Goal: Task Accomplishment & Management: Manage account settings

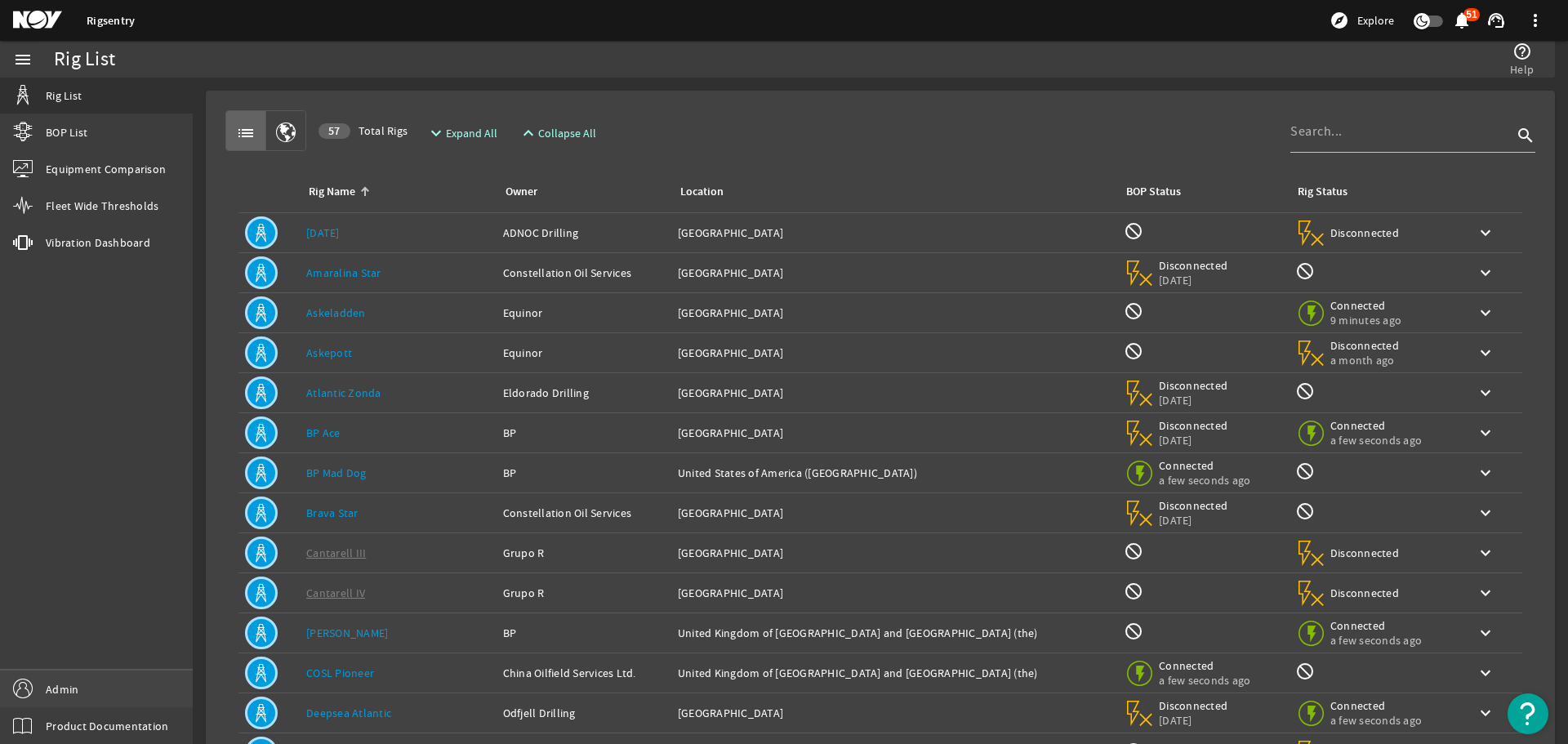
drag, startPoint x: 127, startPoint y: 680, endPoint x: 141, endPoint y: 673, distance: 15.7
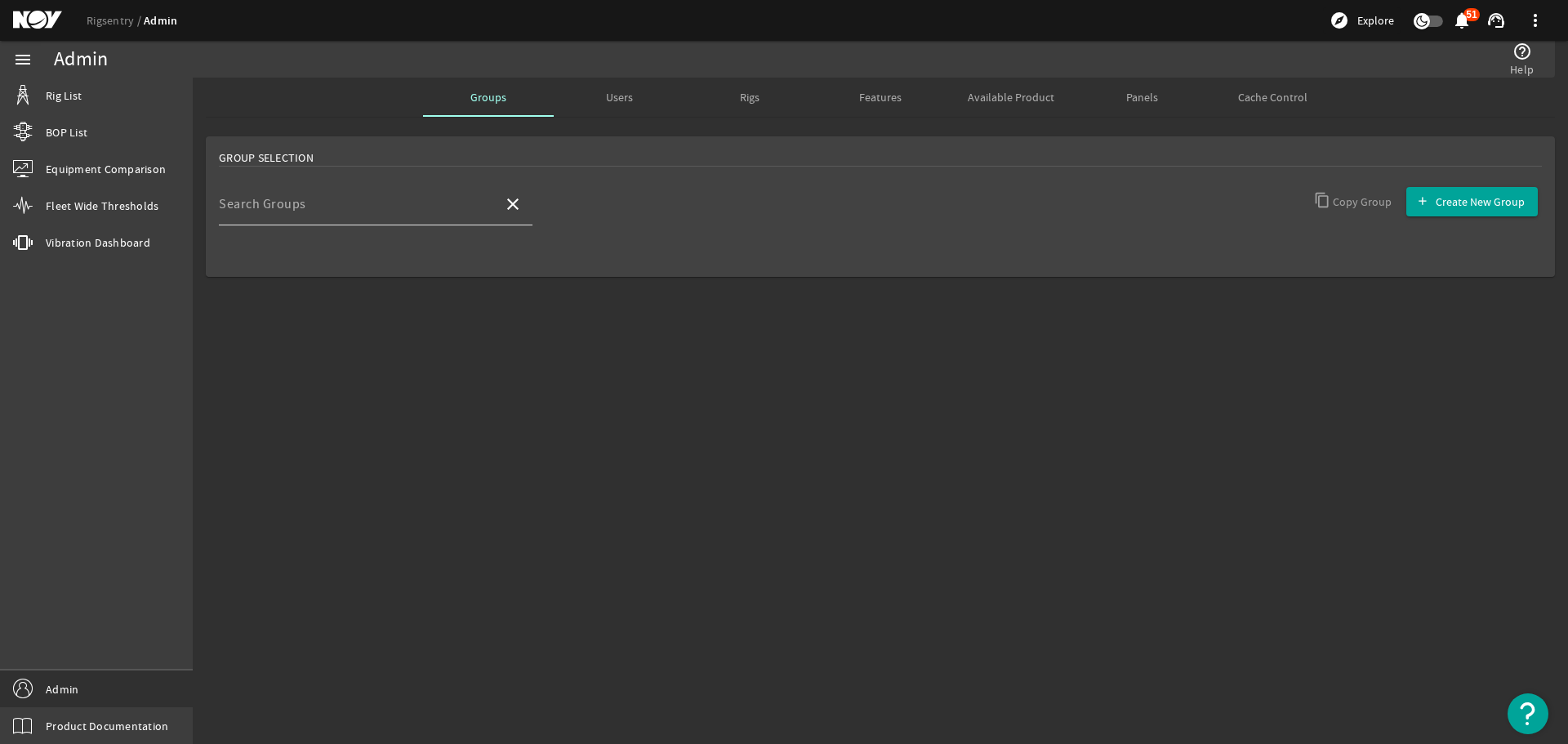
click at [417, 205] on input "Search Groups" at bounding box center [355, 210] width 271 height 19
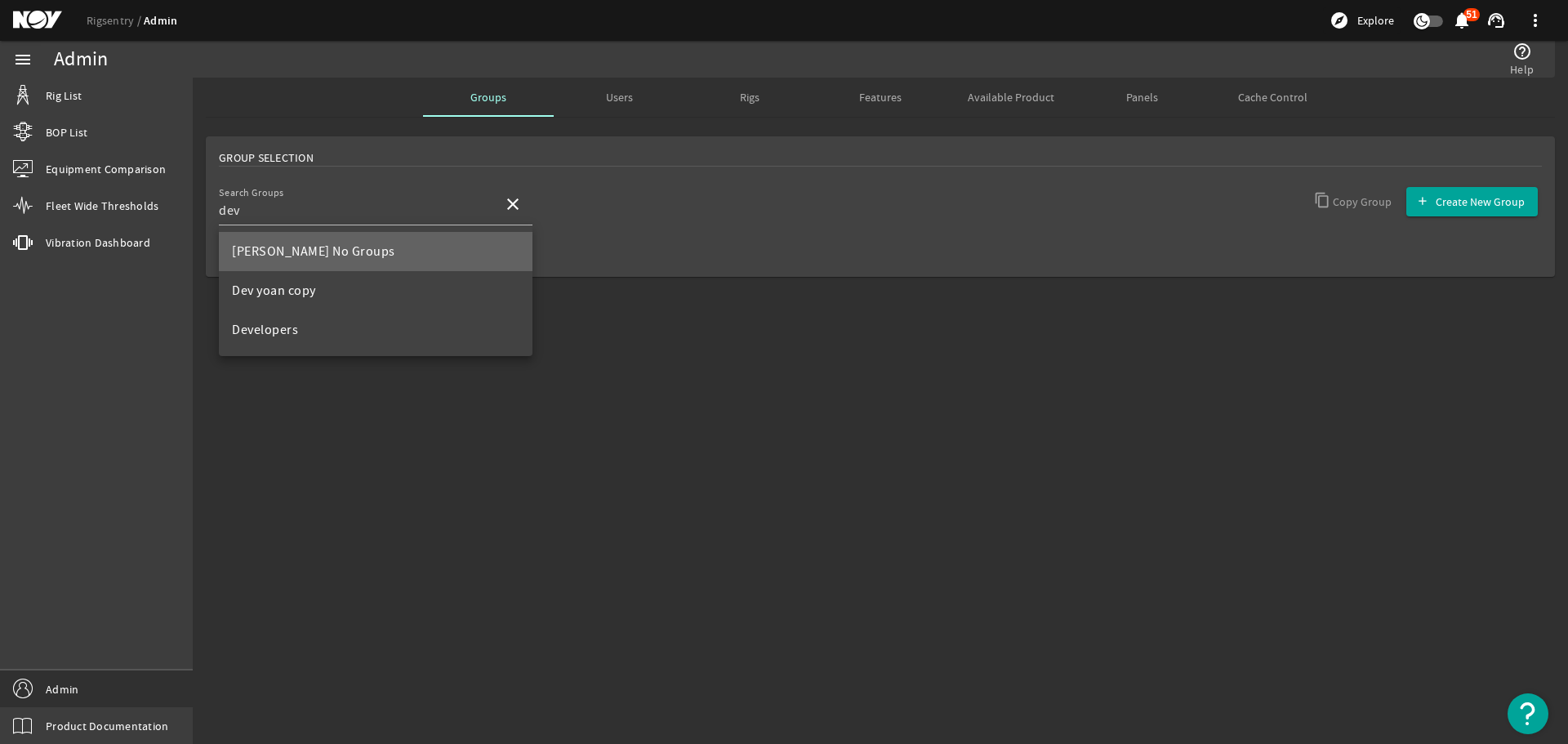
click at [396, 245] on mat-option "Dev Keith No Groups" at bounding box center [376, 251] width 314 height 39
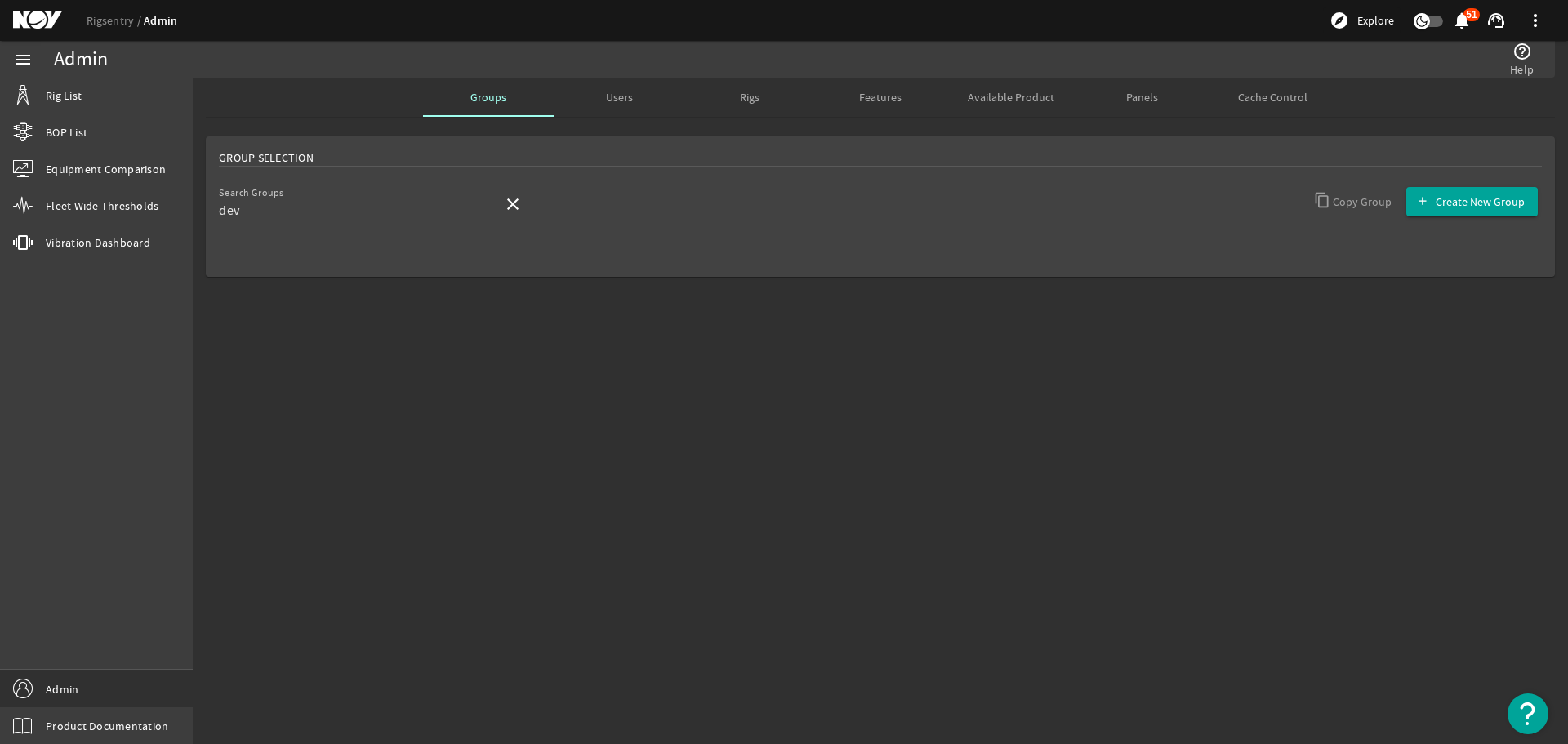
type input "Dev Keith No Groups"
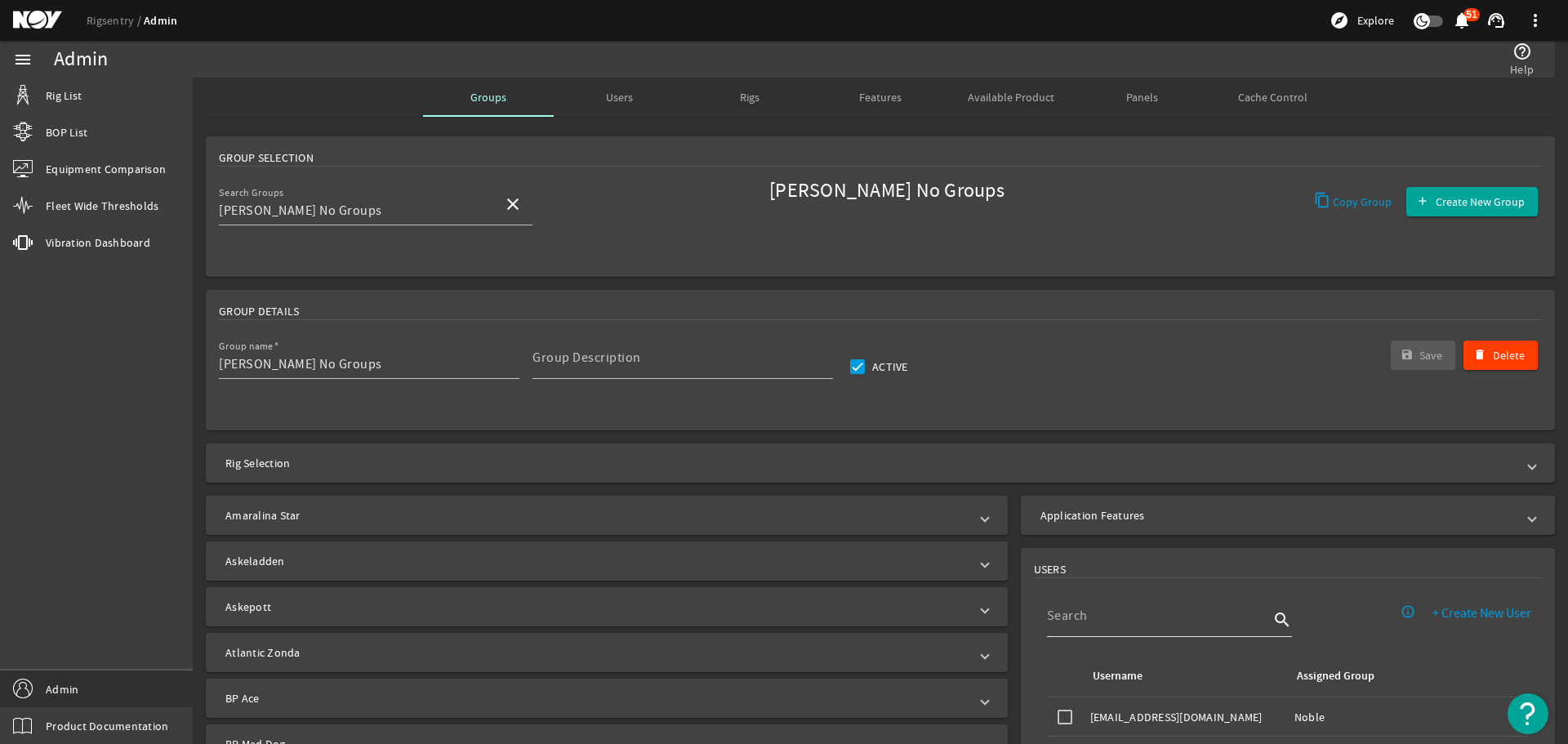
click at [1143, 622] on input at bounding box center [1158, 615] width 222 height 19
type input "kei"
click at [500, 207] on span at bounding box center [512, 205] width 39 height 39
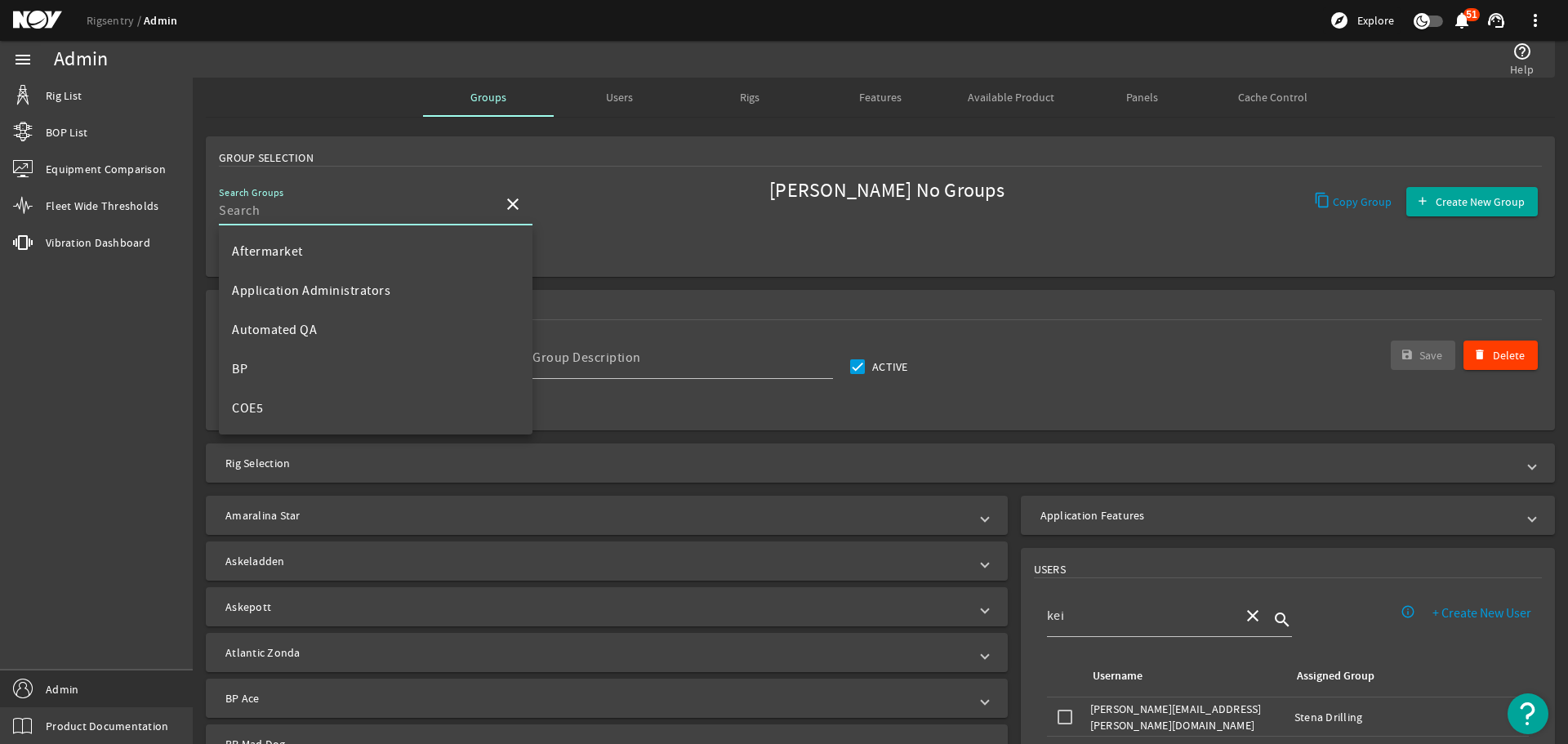
click at [425, 206] on input "Search Groups" at bounding box center [355, 210] width 271 height 19
click at [383, 286] on mat-option "Dev yoan copy" at bounding box center [376, 290] width 314 height 39
type input "Dev yoan copy"
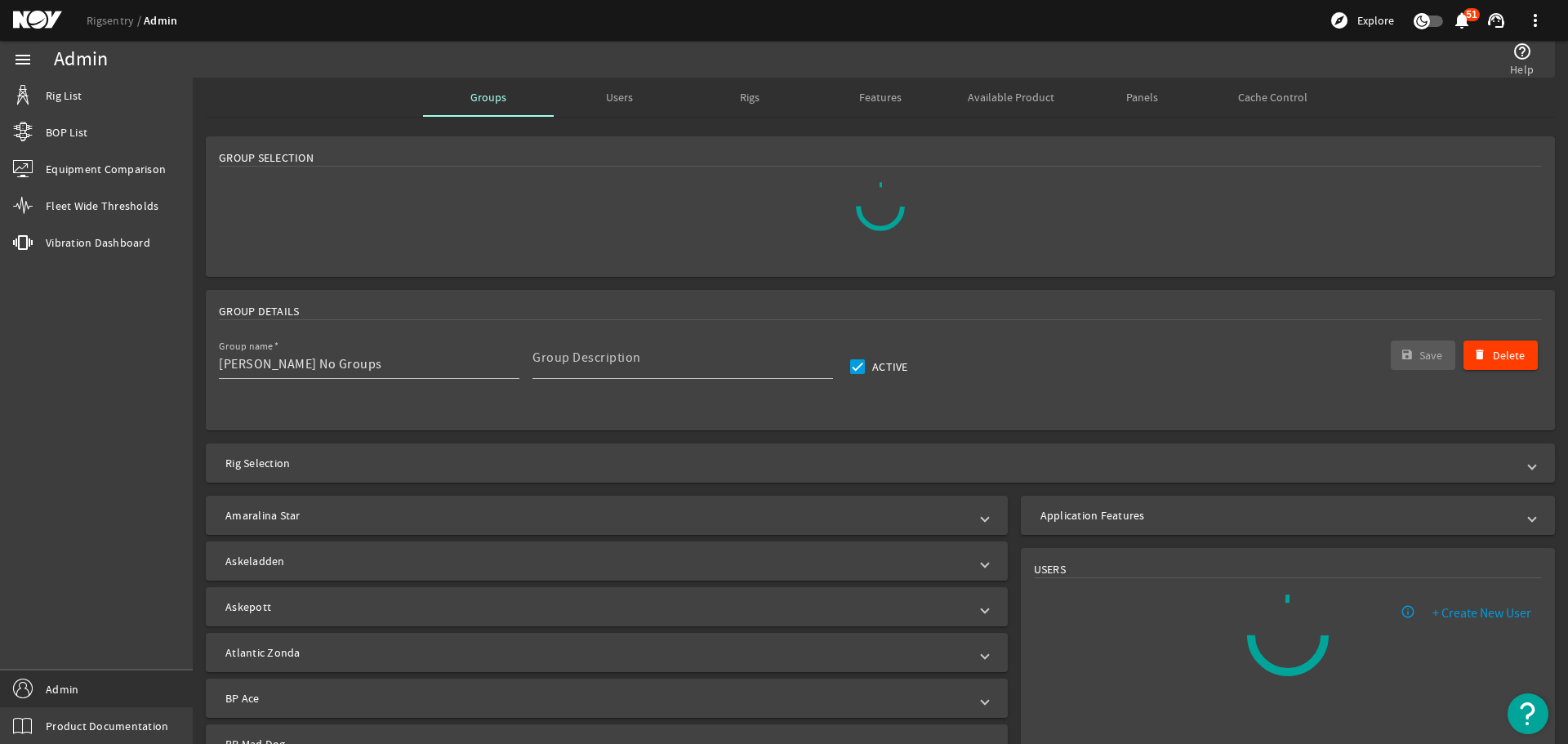
type input "Dev yoan copy"
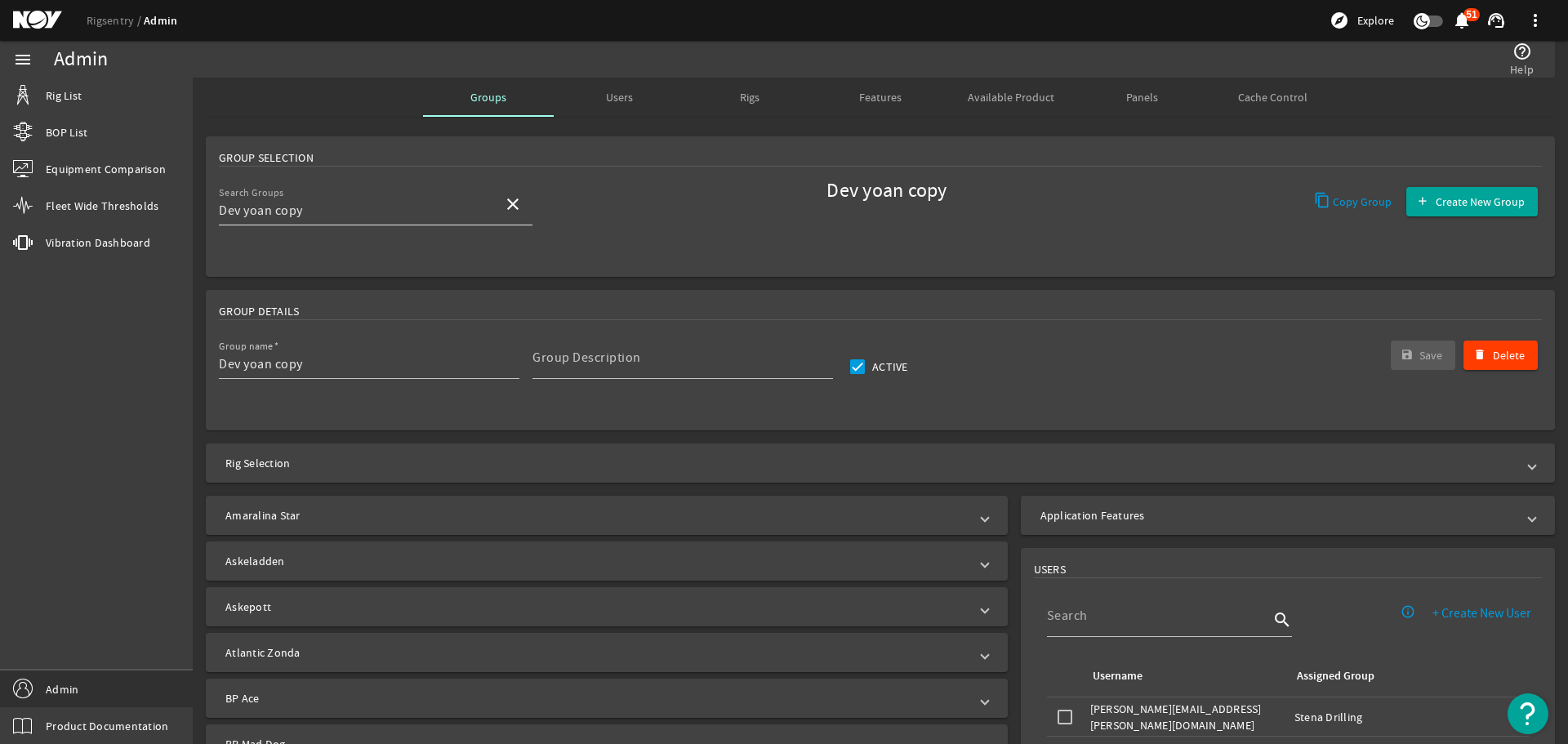
click at [473, 210] on input "Dev yoan copy" at bounding box center [355, 210] width 271 height 19
click at [518, 207] on mat-icon "close" at bounding box center [513, 205] width 19 height 19
click at [422, 207] on input "Search Groups" at bounding box center [355, 210] width 271 height 19
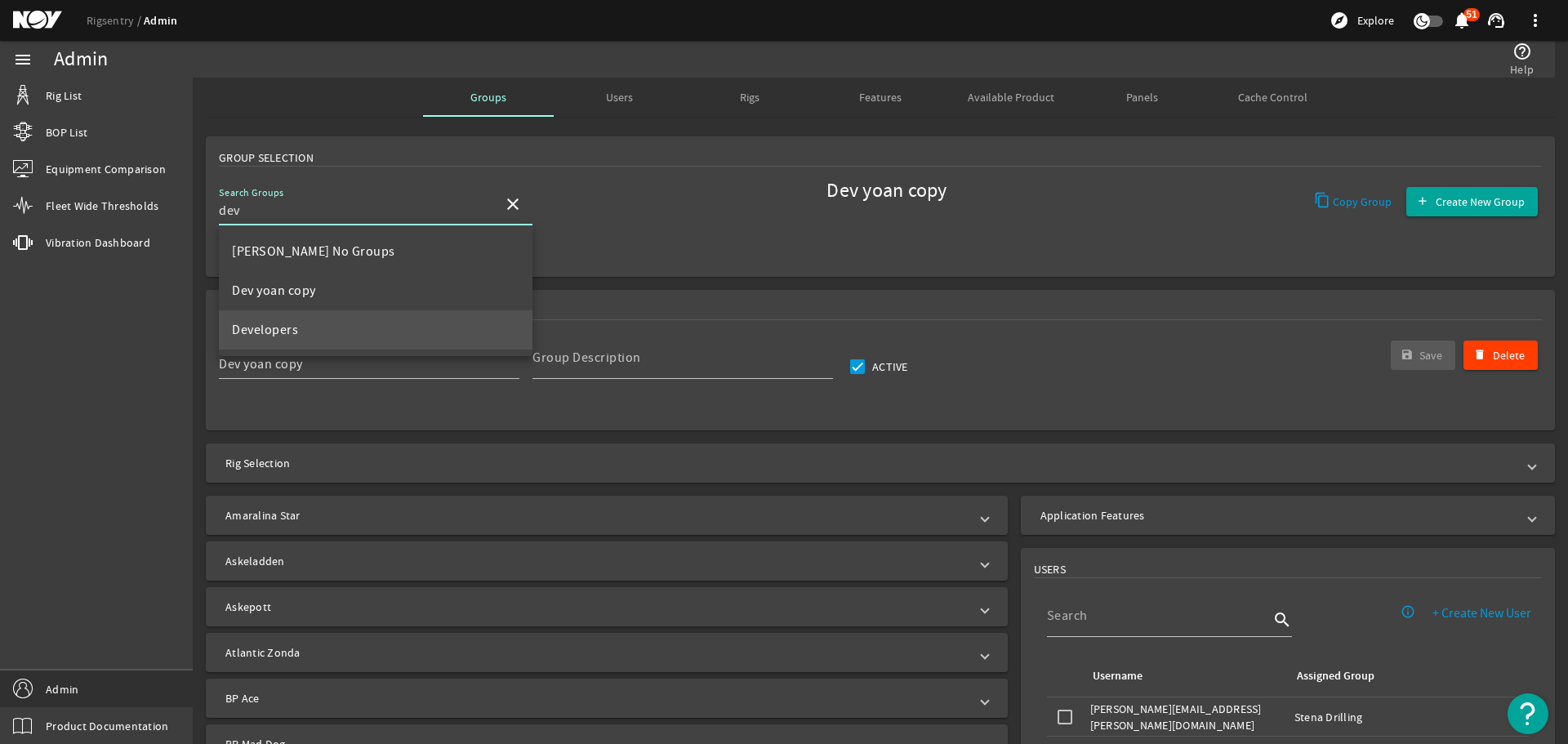
type input "dev"
click at [338, 322] on mat-option "Developers" at bounding box center [376, 330] width 314 height 39
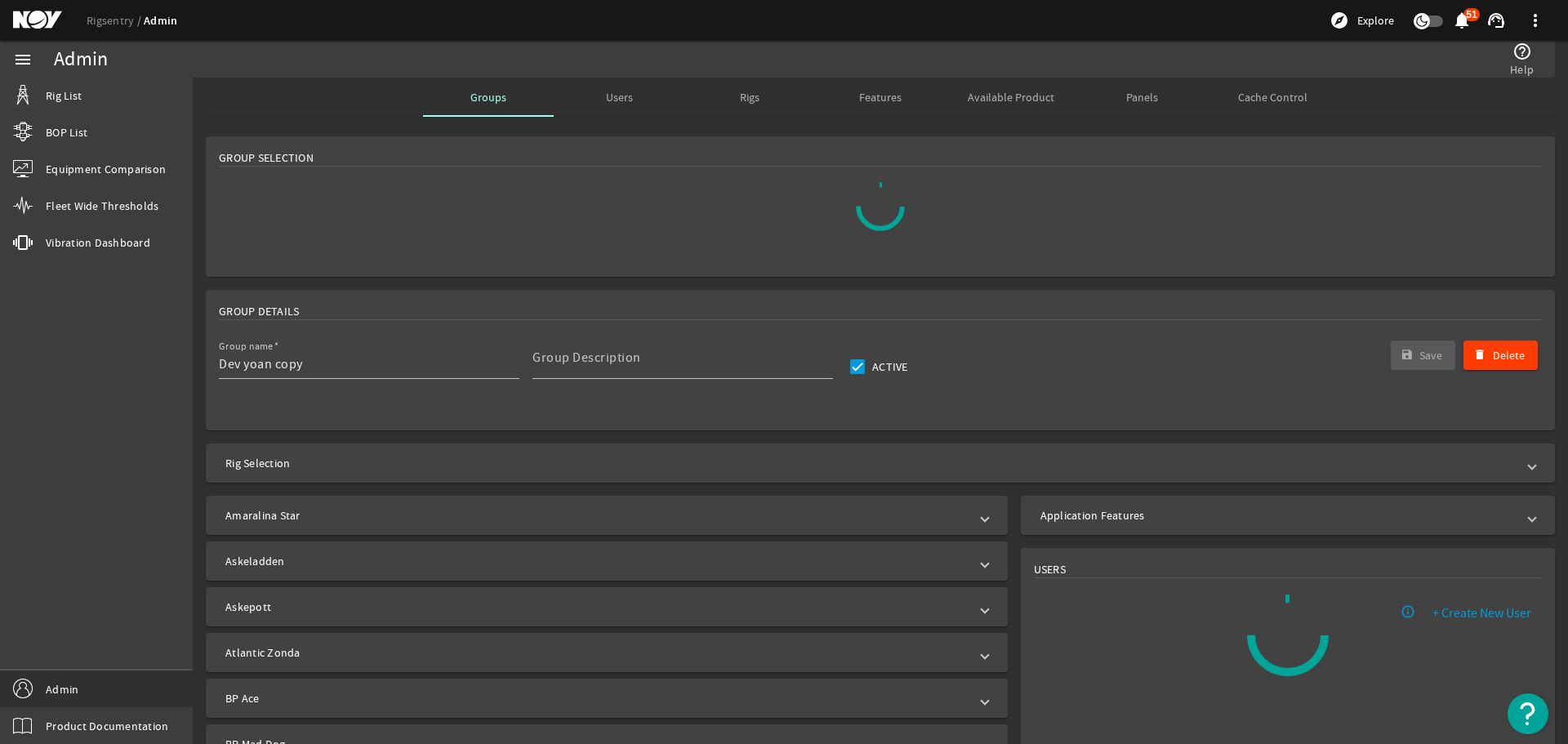
type input "Developers"
type input "Rigsentry Developers"
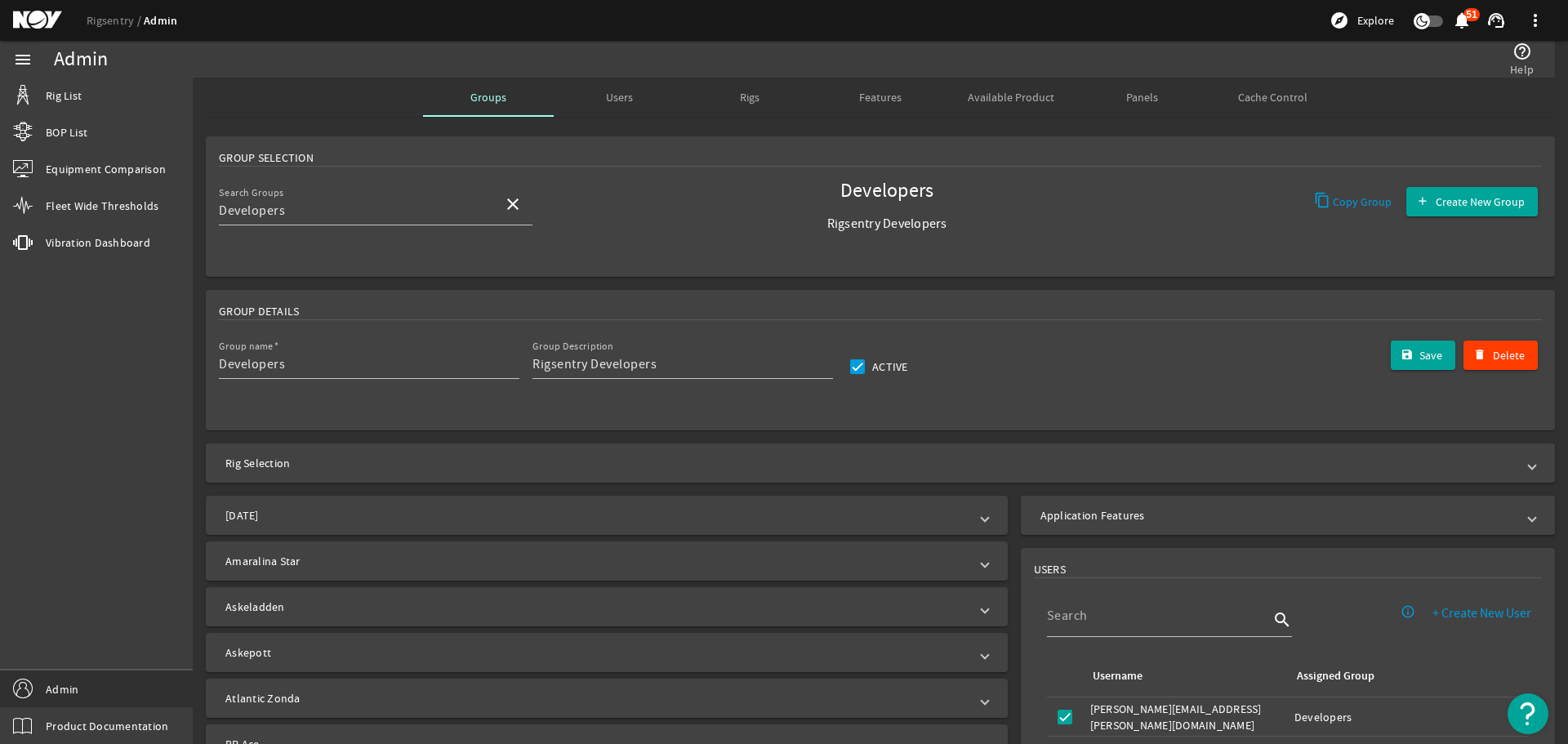
click at [1171, 515] on mat-panel-title "Application Features" at bounding box center [1278, 515] width 475 height 17
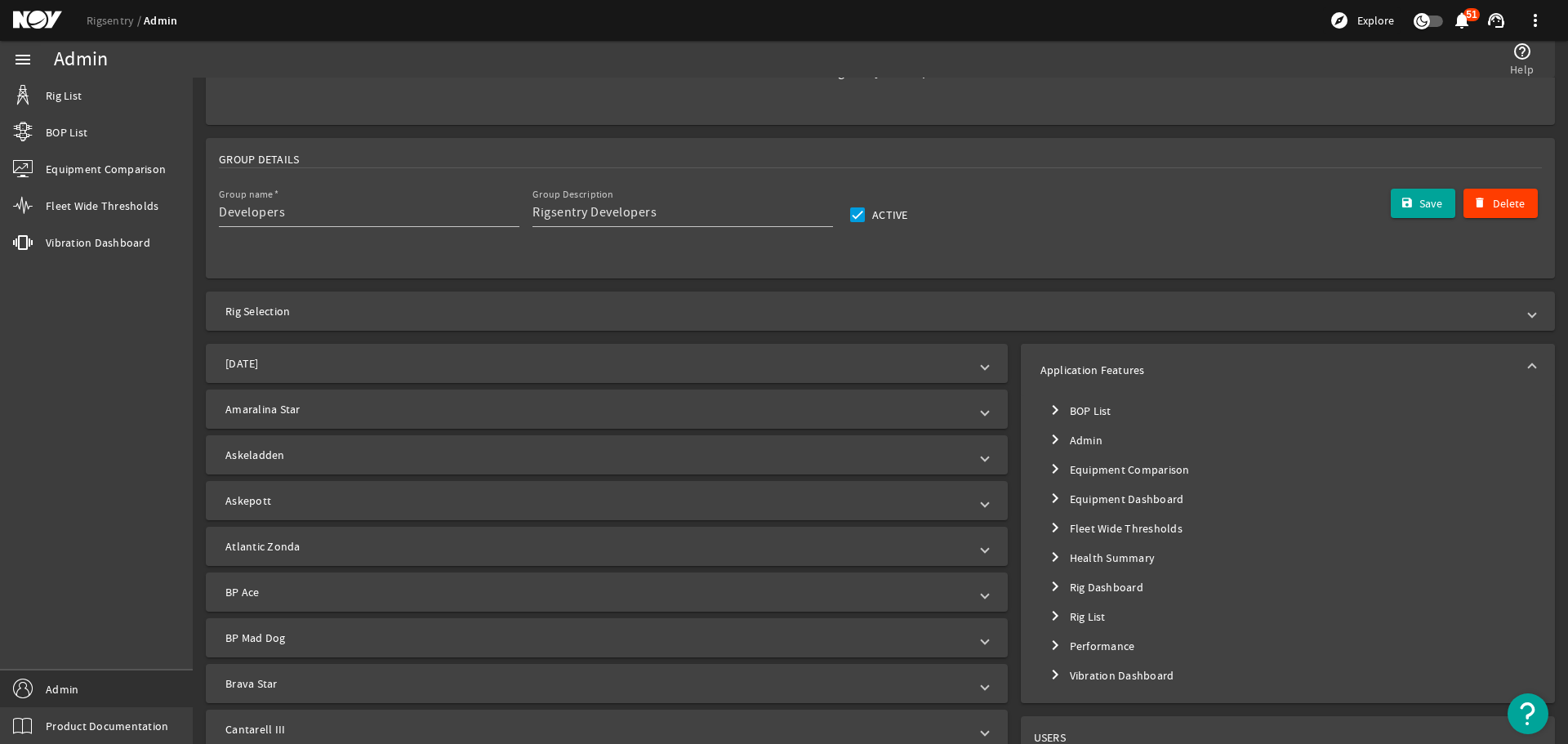
scroll to position [164, 0]
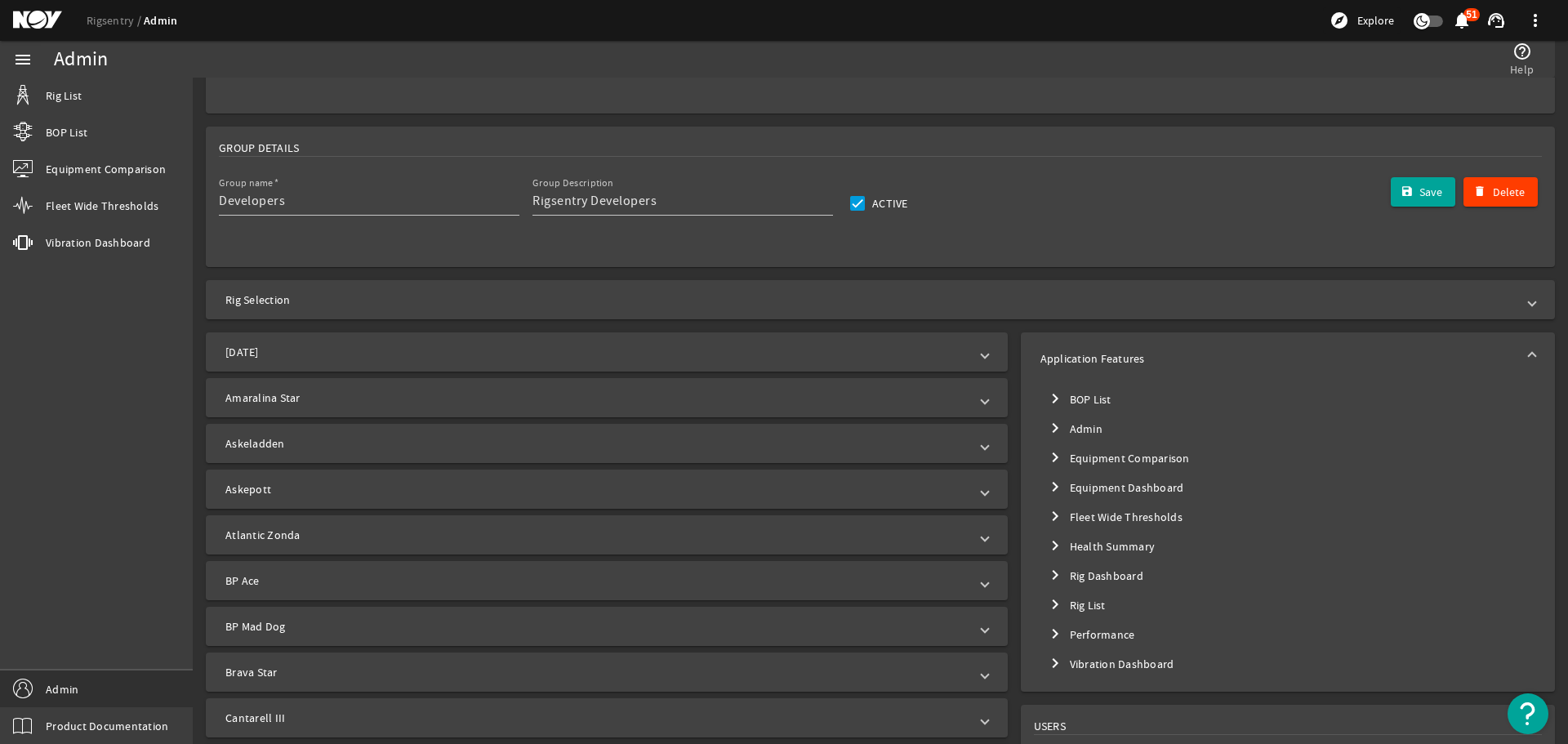
click at [1045, 608] on mat-icon "chevron_right" at bounding box center [1055, 604] width 19 height 19
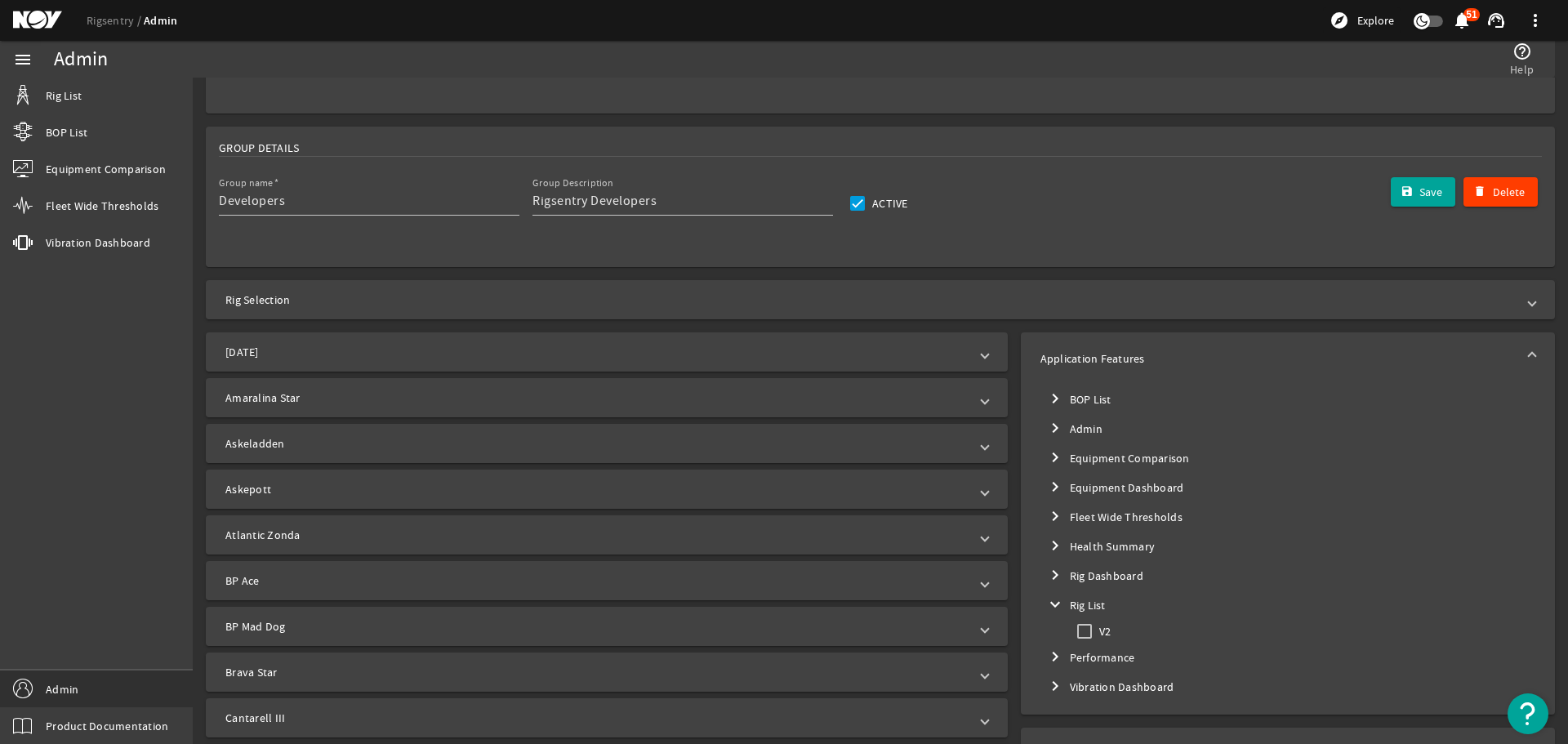
scroll to position [245, 0]
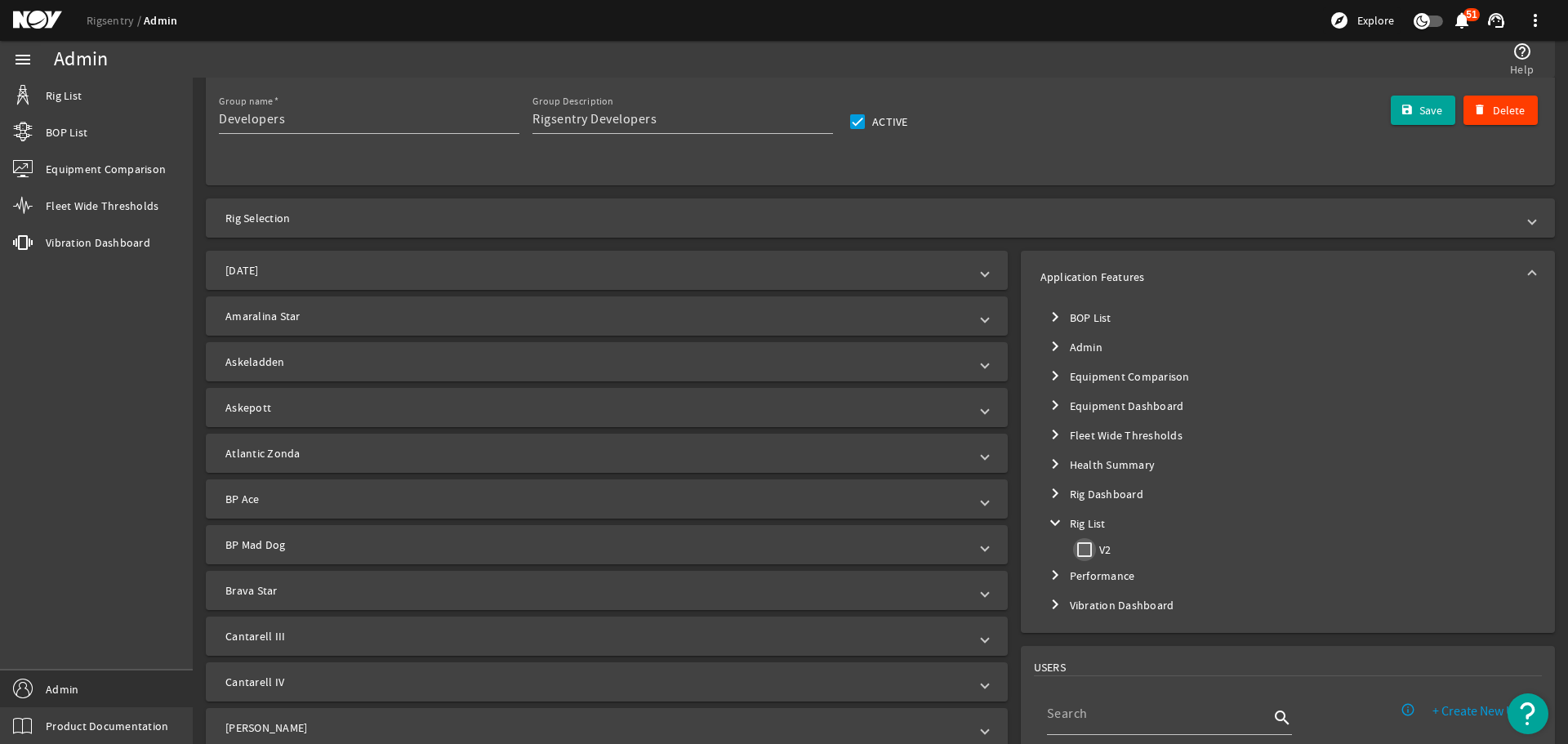
click at [1073, 551] on input "V2" at bounding box center [1084, 549] width 22 height 22
checkbox input "true"
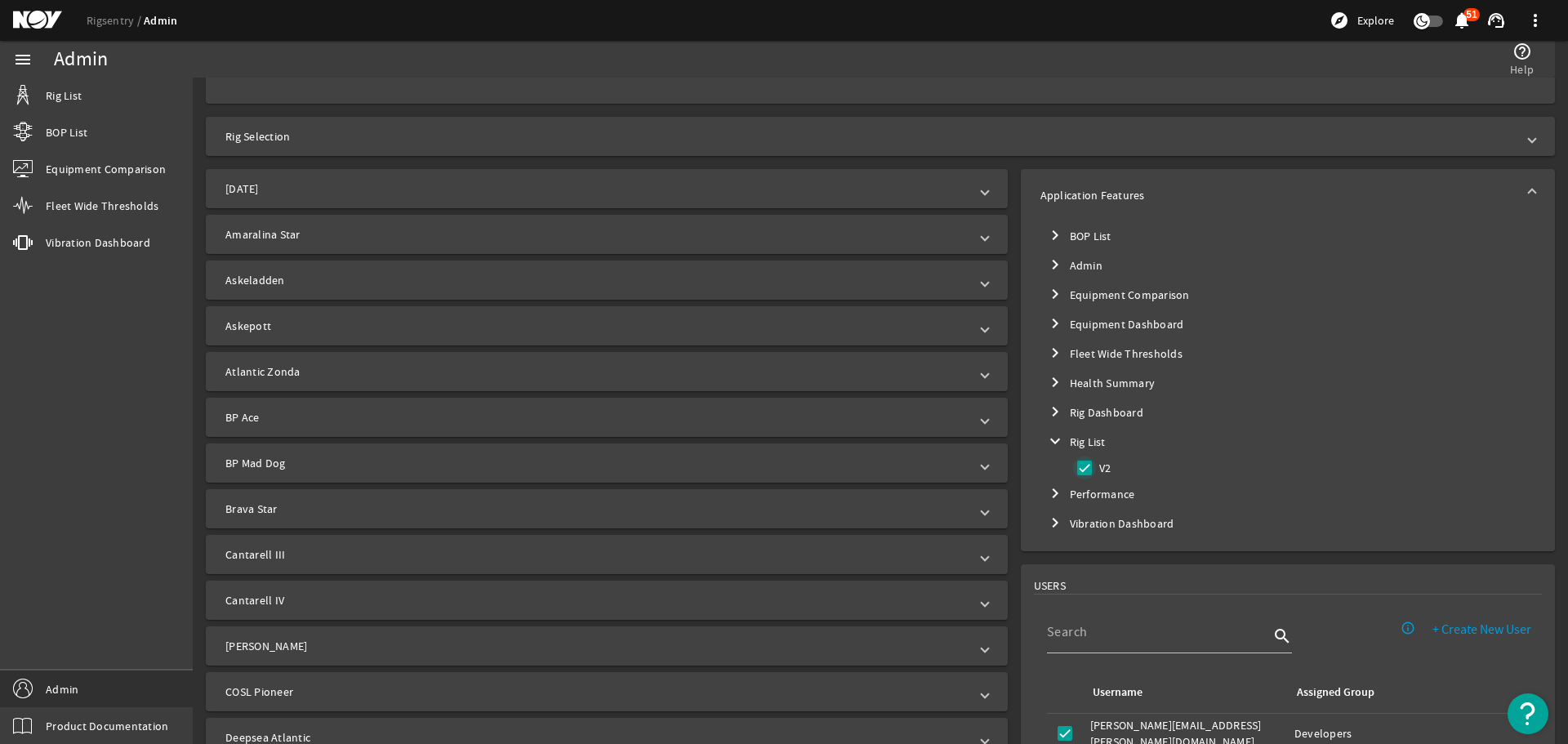
scroll to position [572, 0]
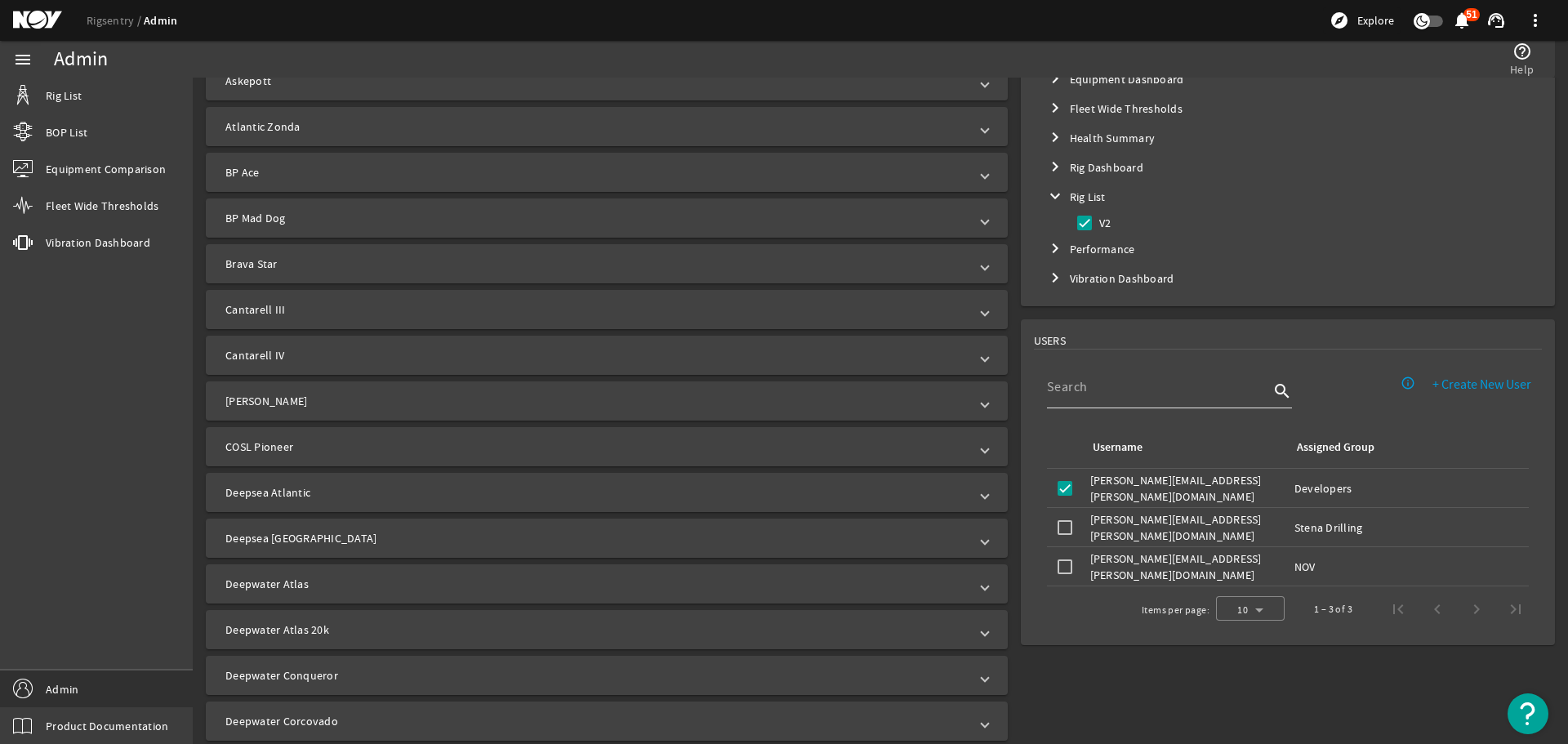
click at [1212, 395] on input at bounding box center [1158, 387] width 222 height 19
click at [1047, 392] on input at bounding box center [1158, 387] width 222 height 19
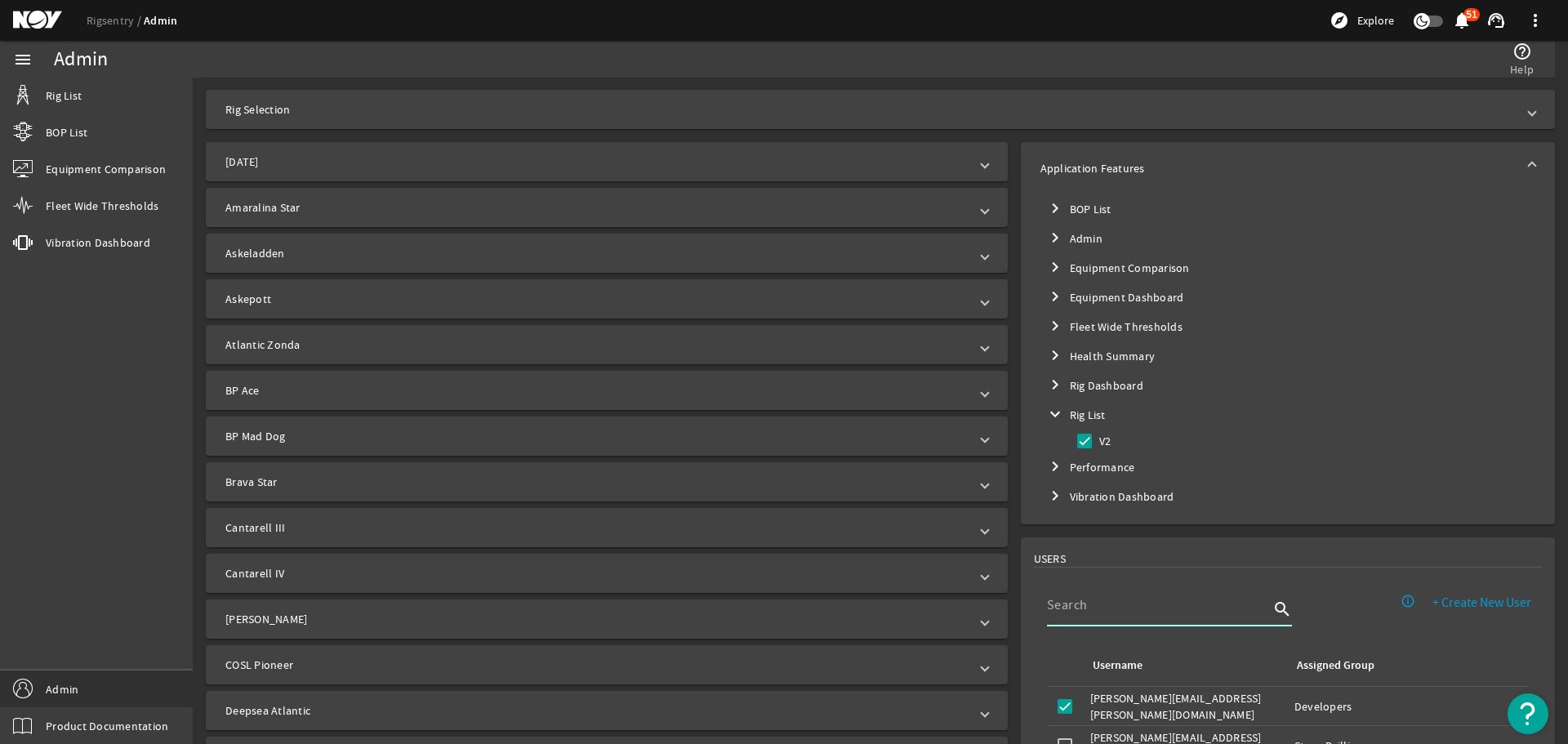
scroll to position [0, 0]
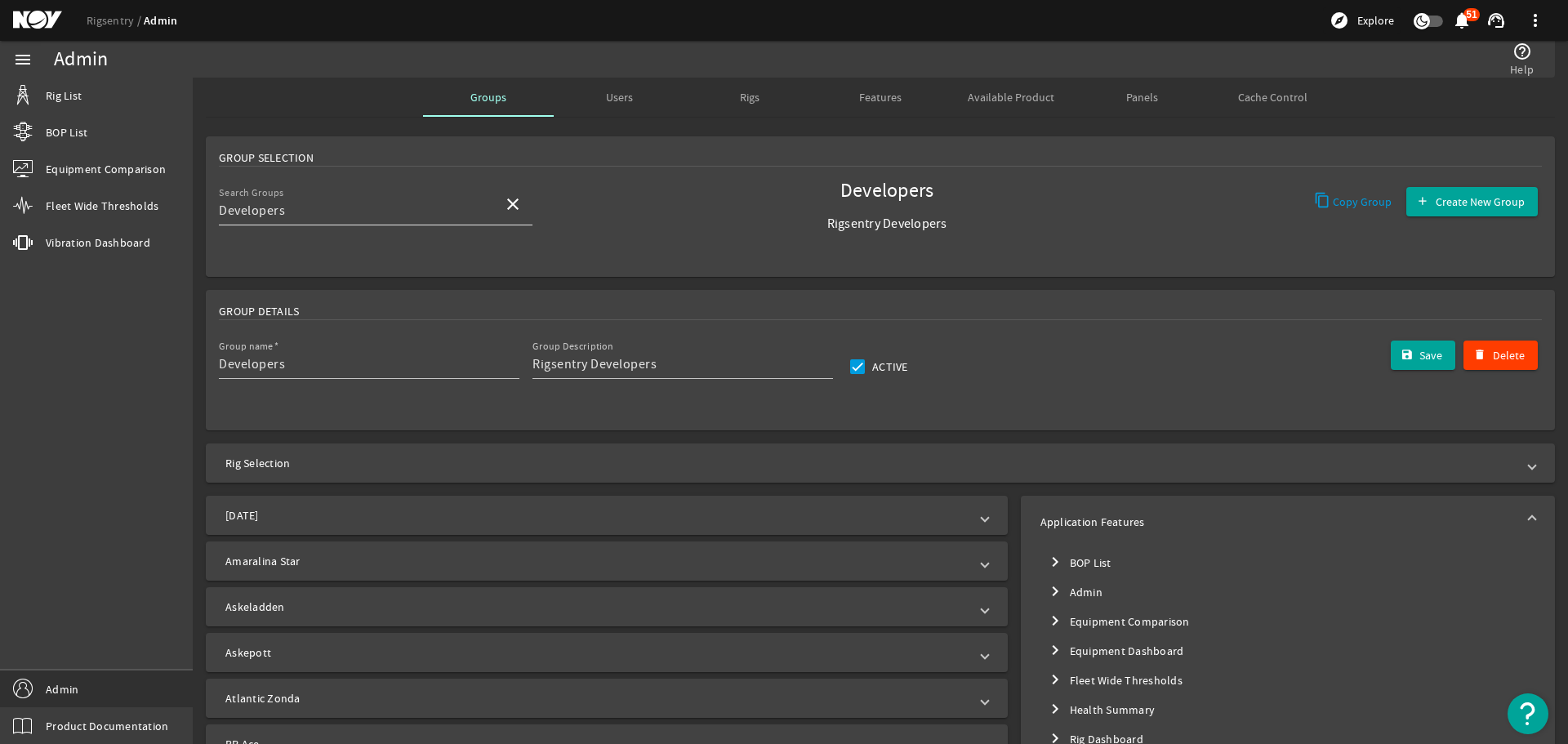
click at [498, 193] on span at bounding box center [512, 205] width 39 height 39
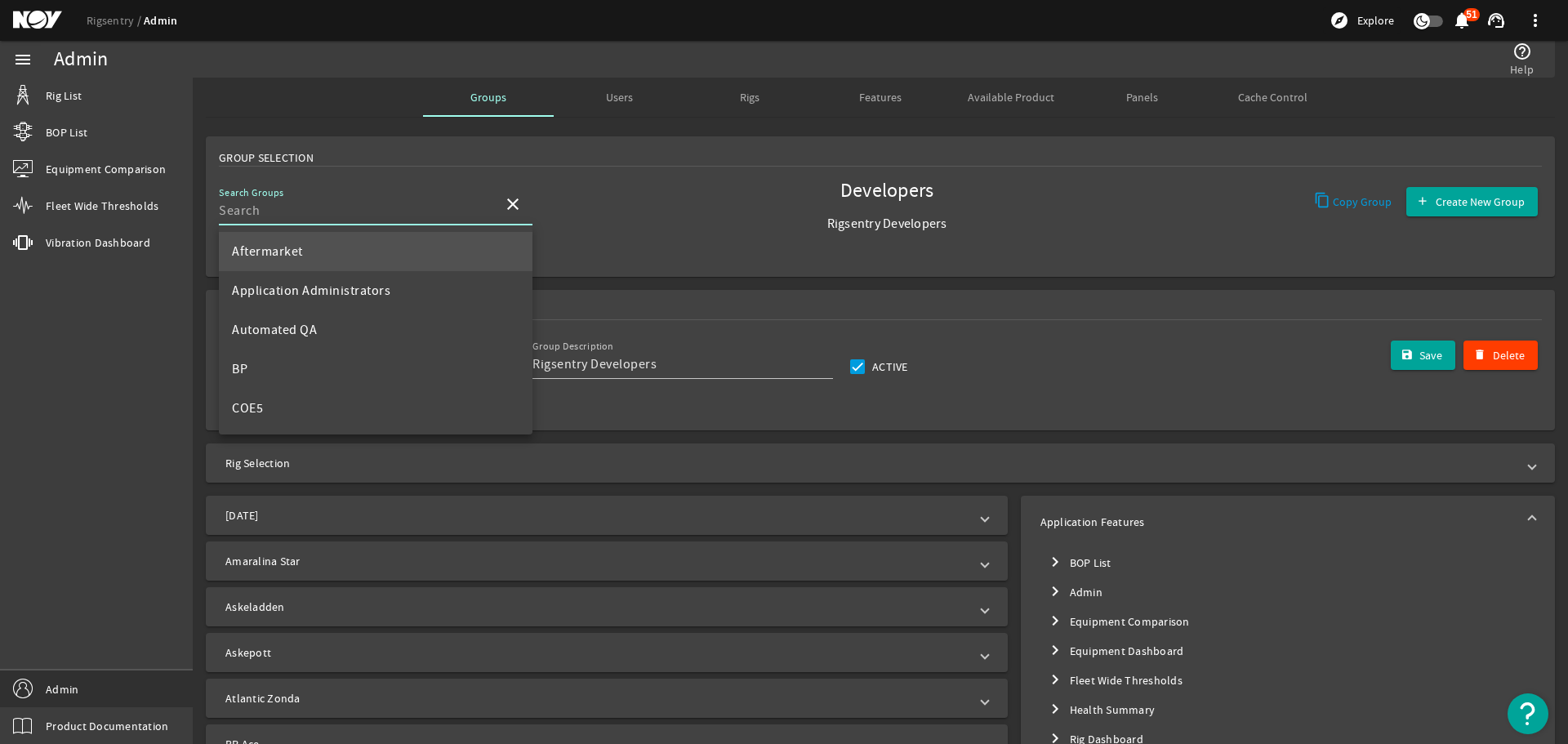
click at [374, 254] on mat-option "Aftermarket" at bounding box center [376, 251] width 314 height 39
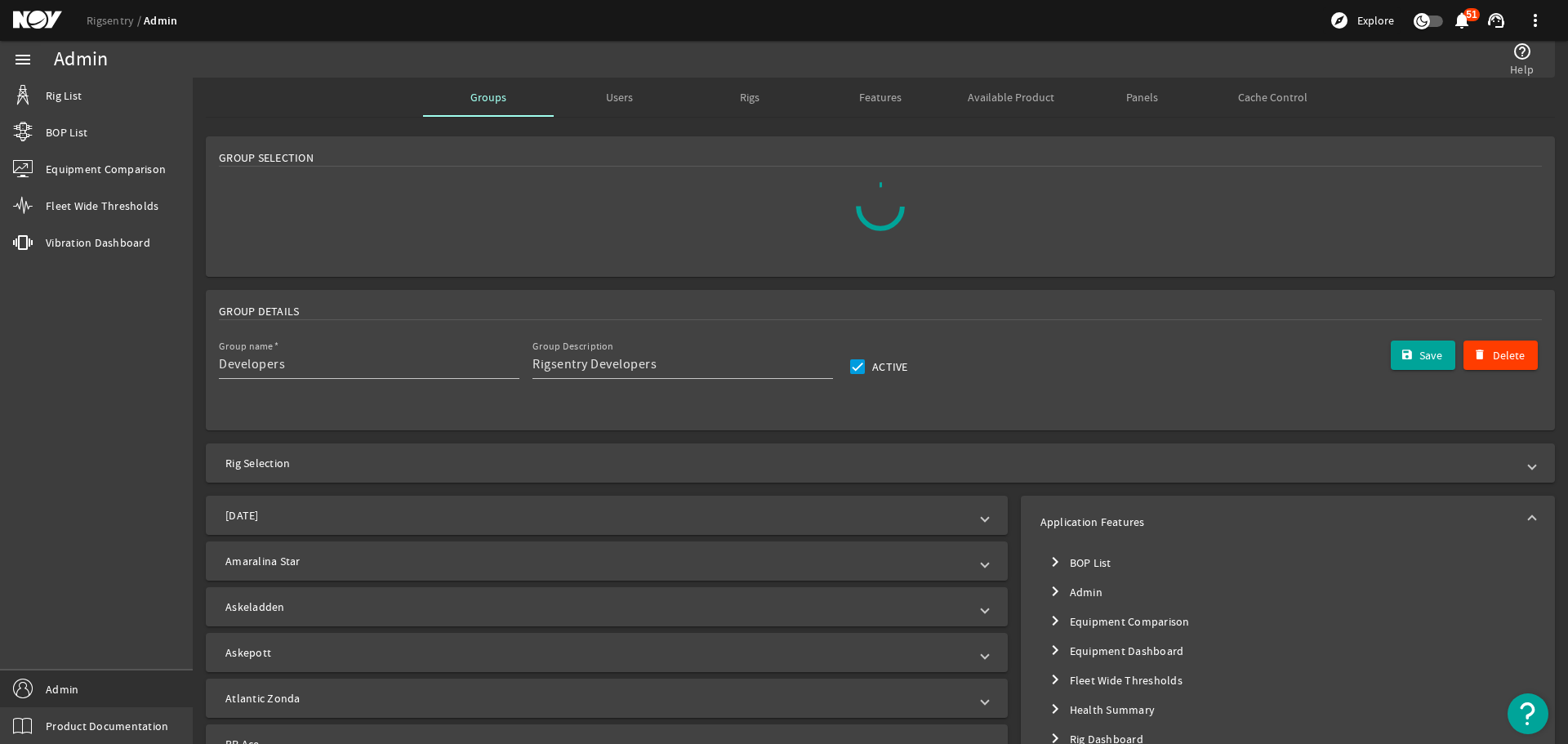
type input "Aftermarket"
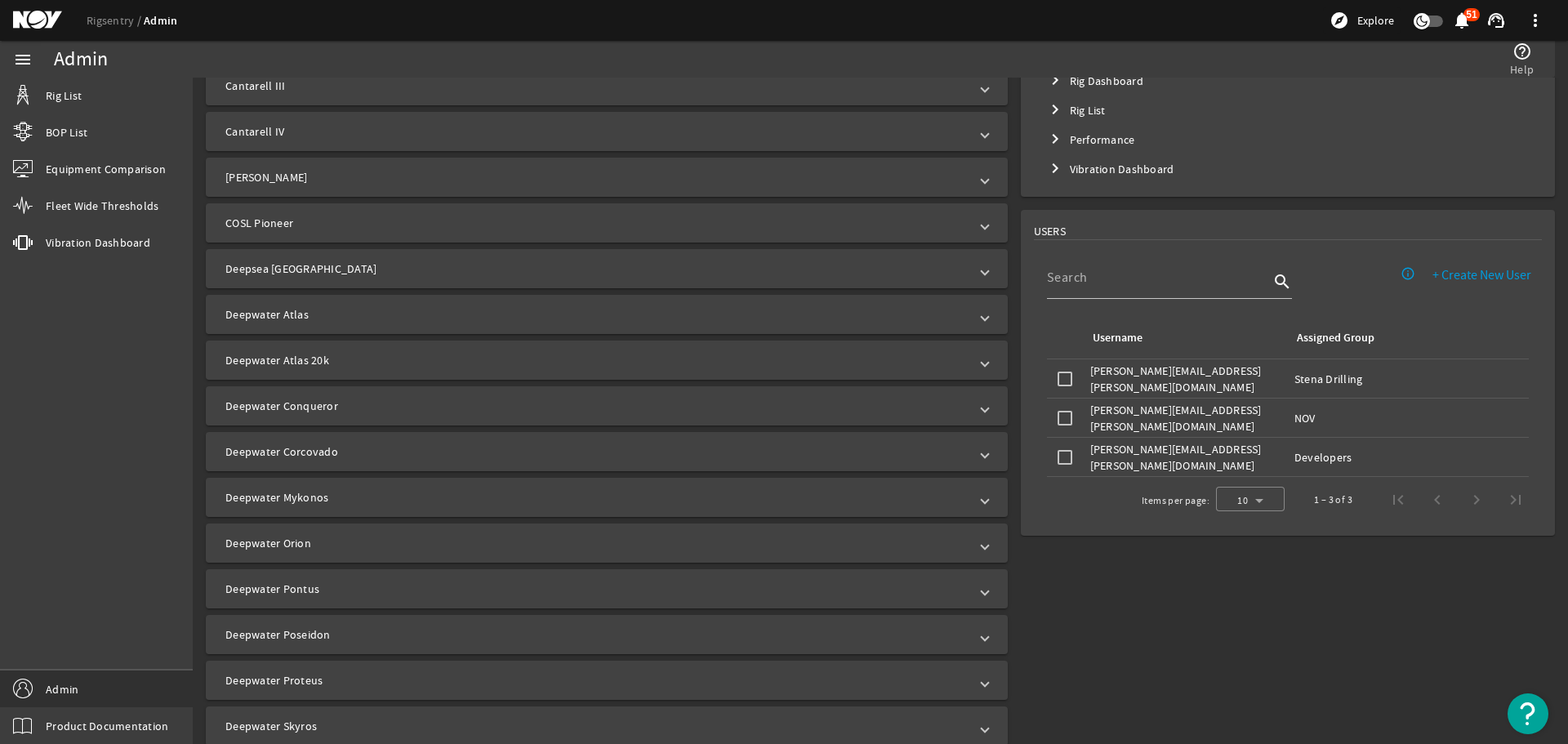
scroll to position [653, 0]
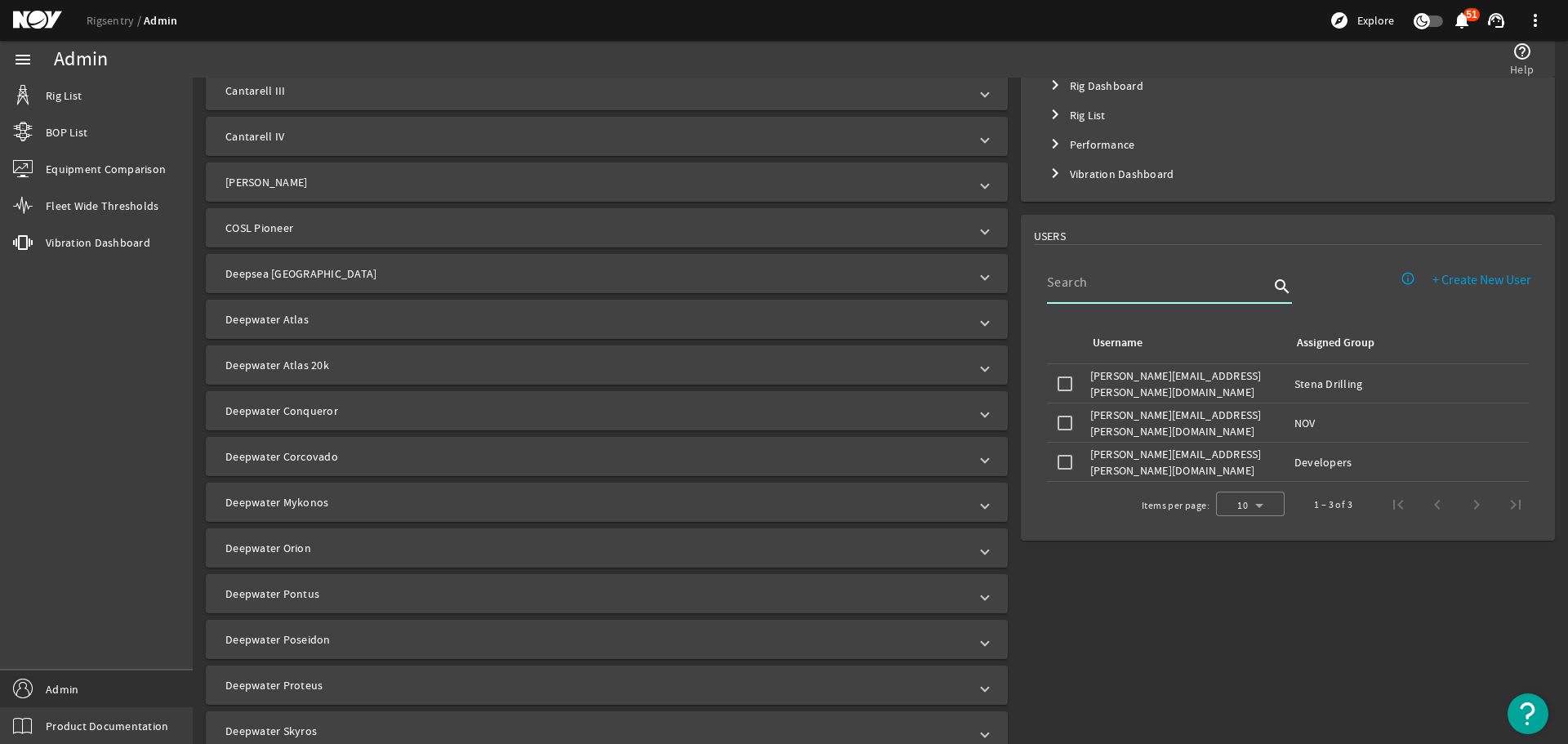
click at [1177, 285] on input at bounding box center [1158, 282] width 222 height 19
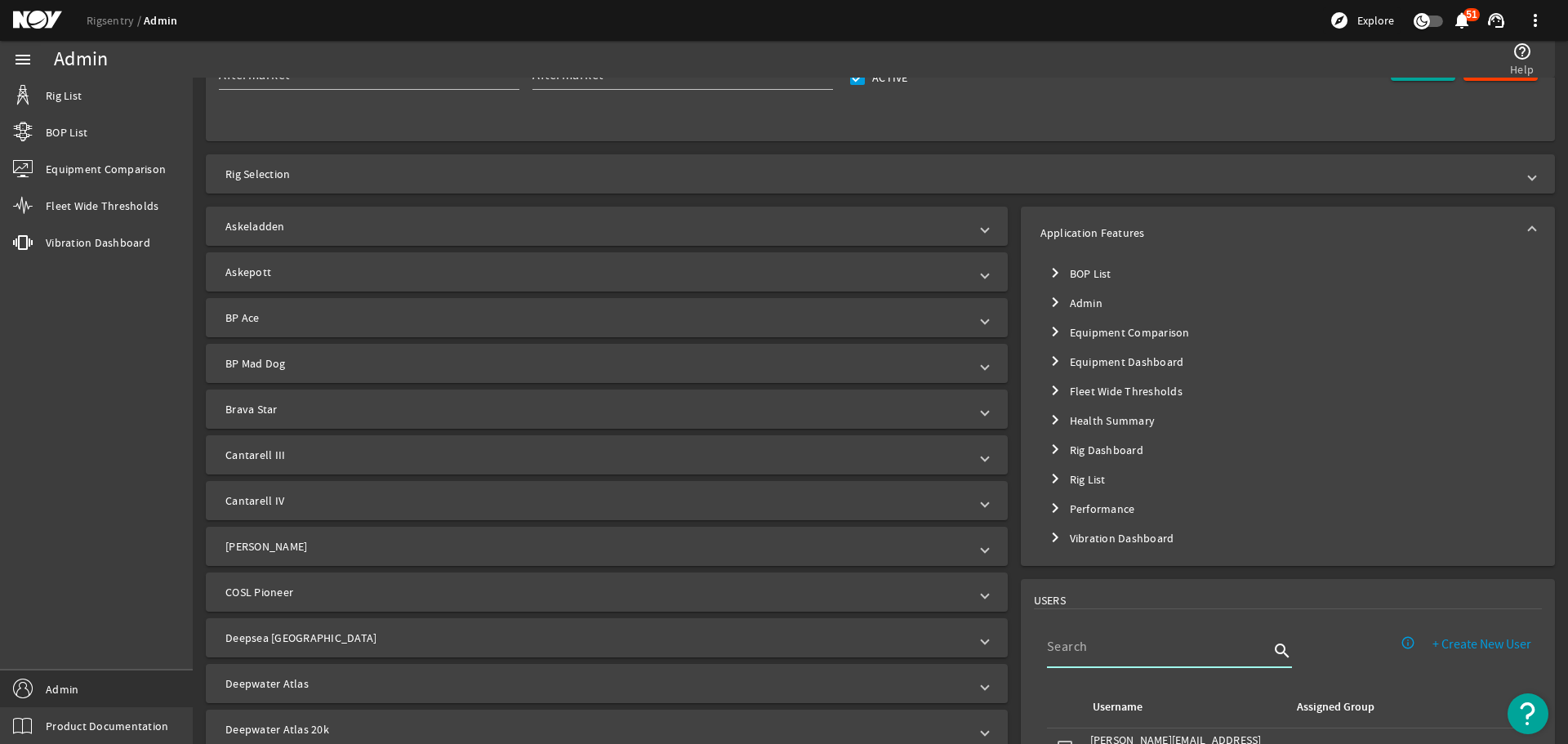
scroll to position [0, 0]
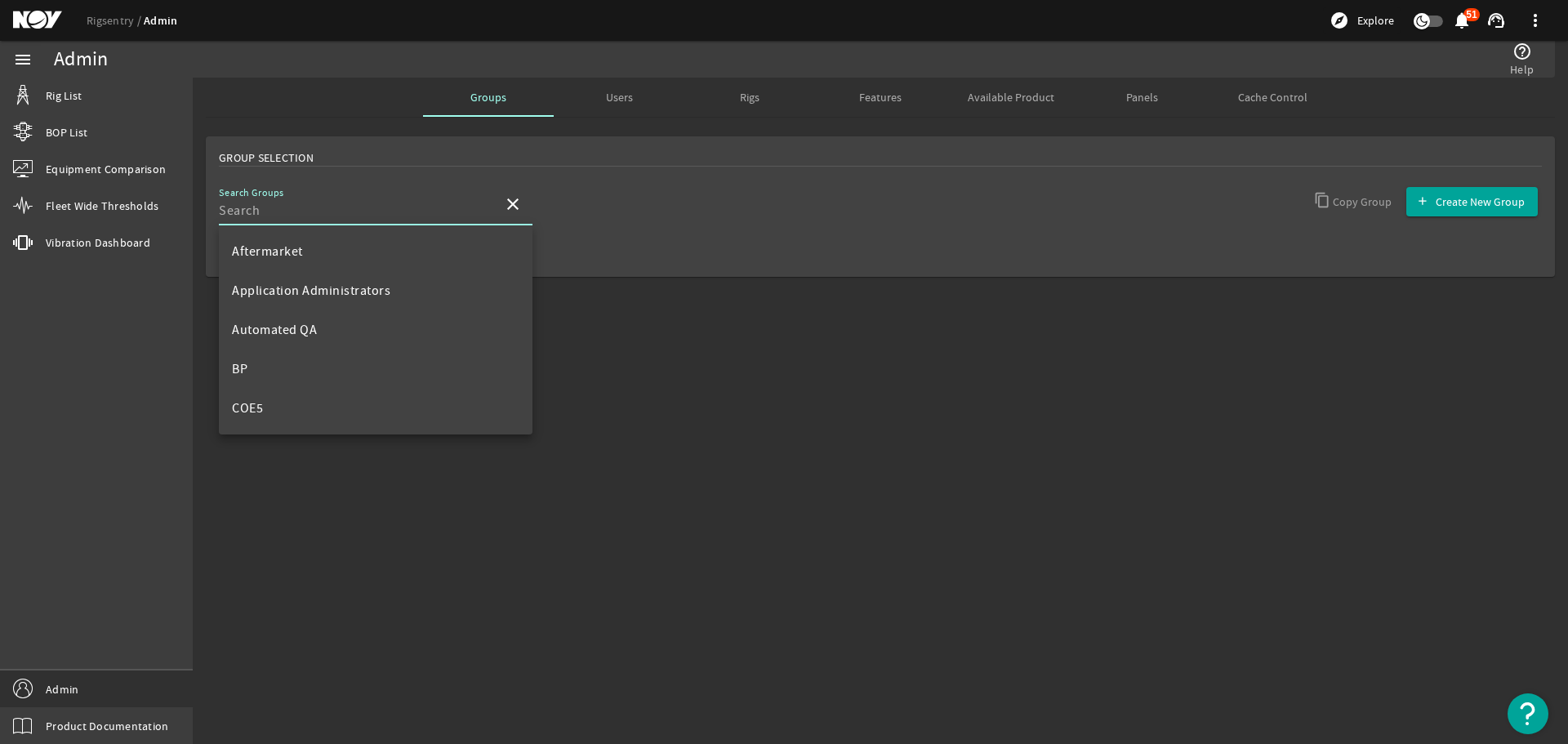
click at [456, 204] on input "Search Groups" at bounding box center [355, 210] width 271 height 19
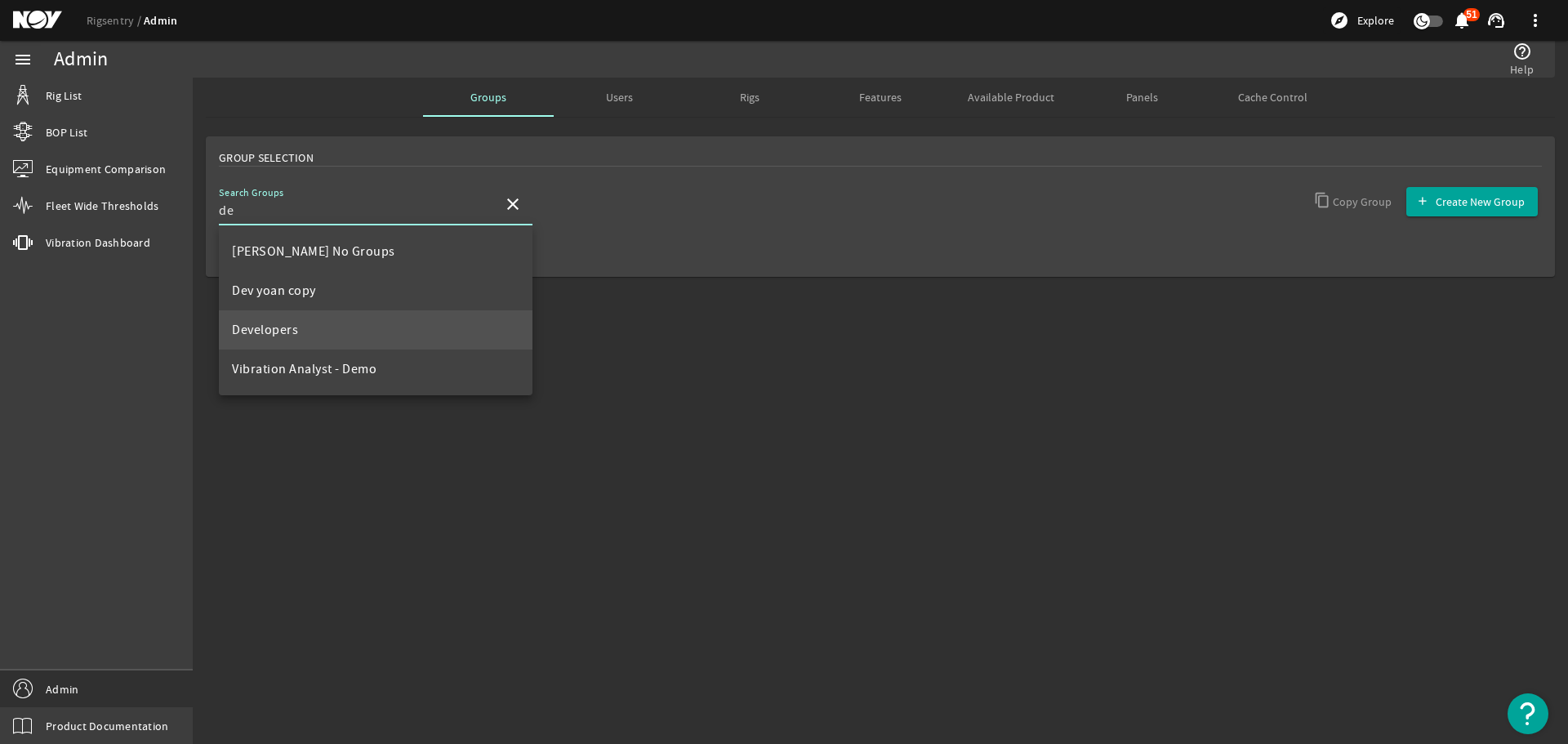
type input "de"
click at [306, 325] on mat-option "Developers" at bounding box center [376, 330] width 314 height 39
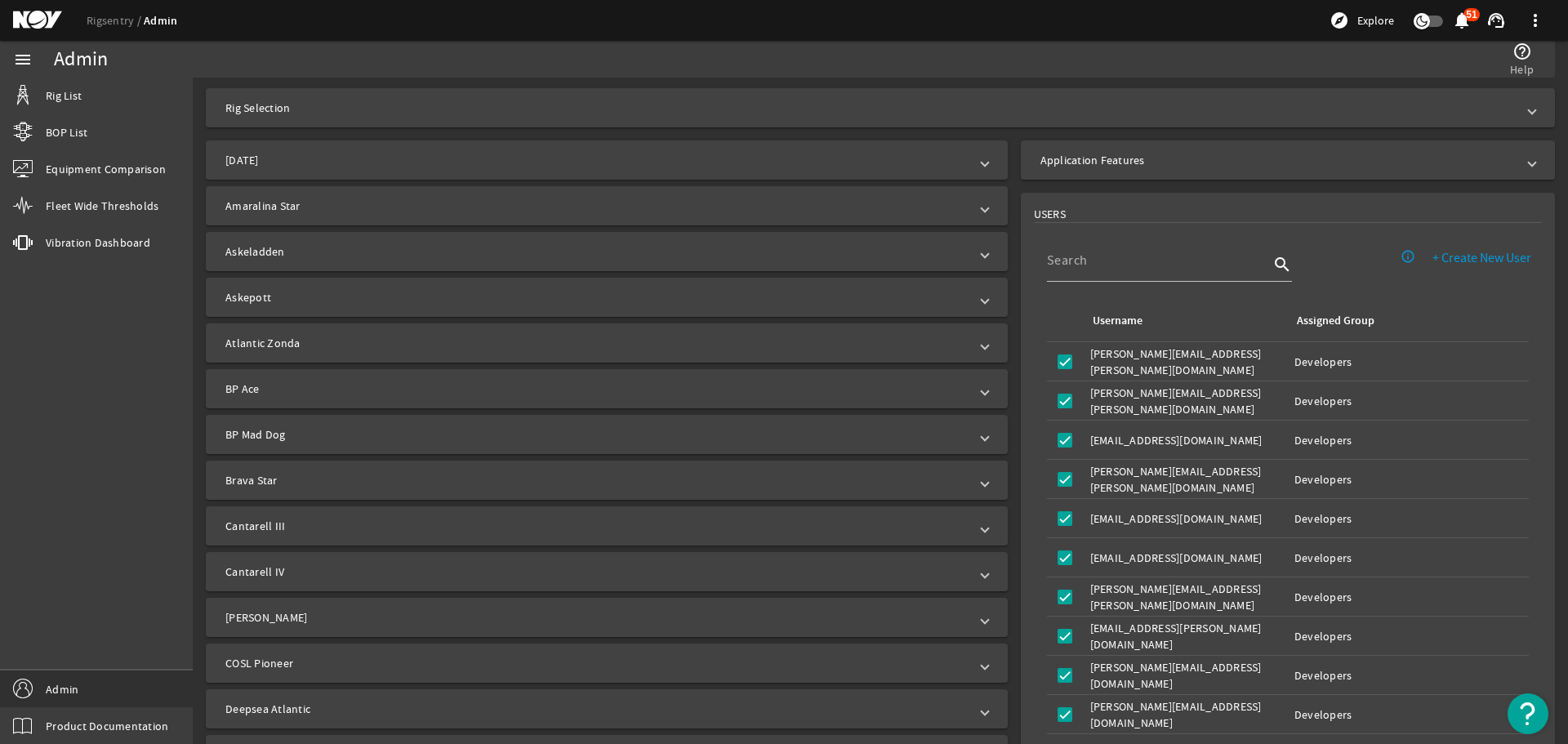
scroll to position [326, 0]
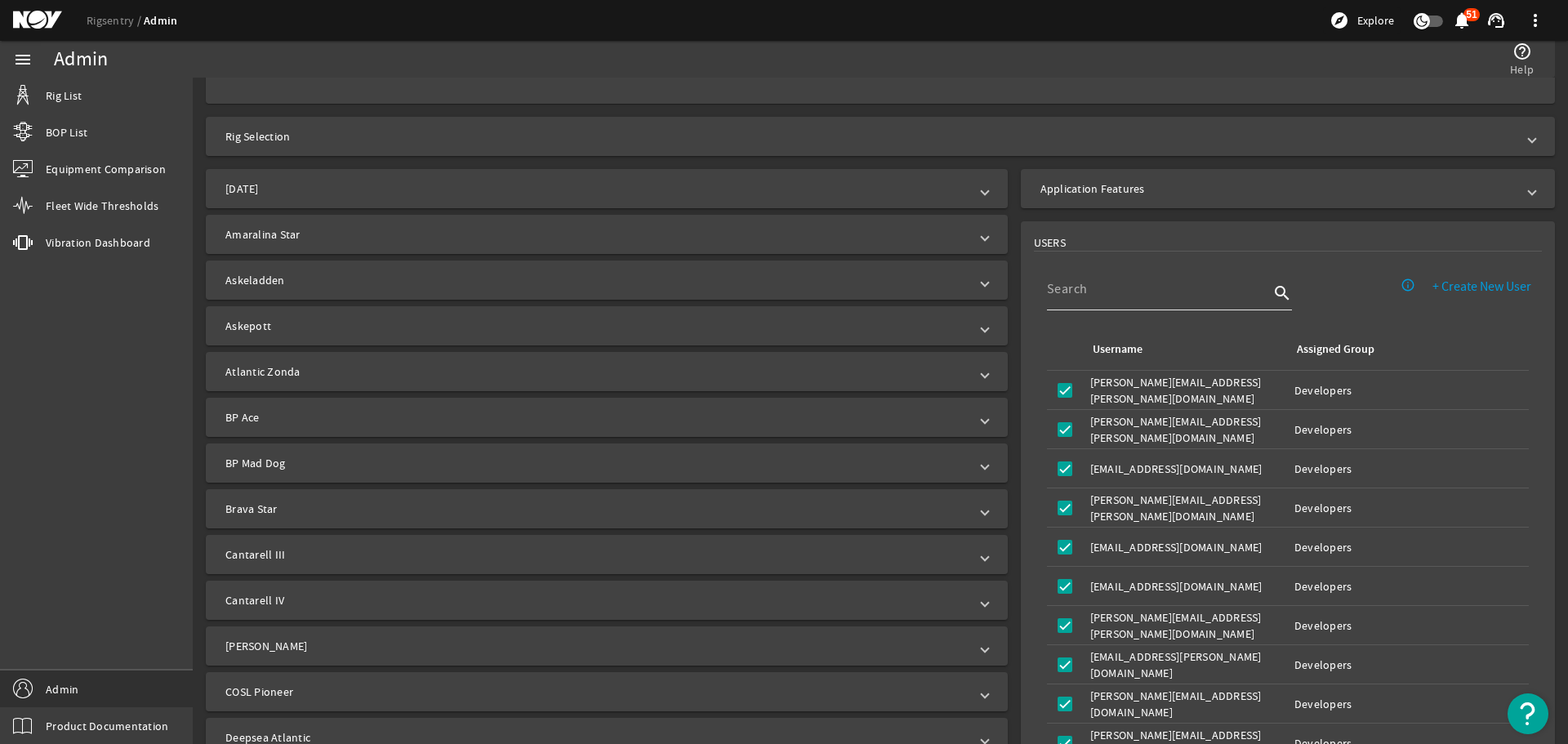
click at [1055, 292] on input at bounding box center [1158, 289] width 222 height 19
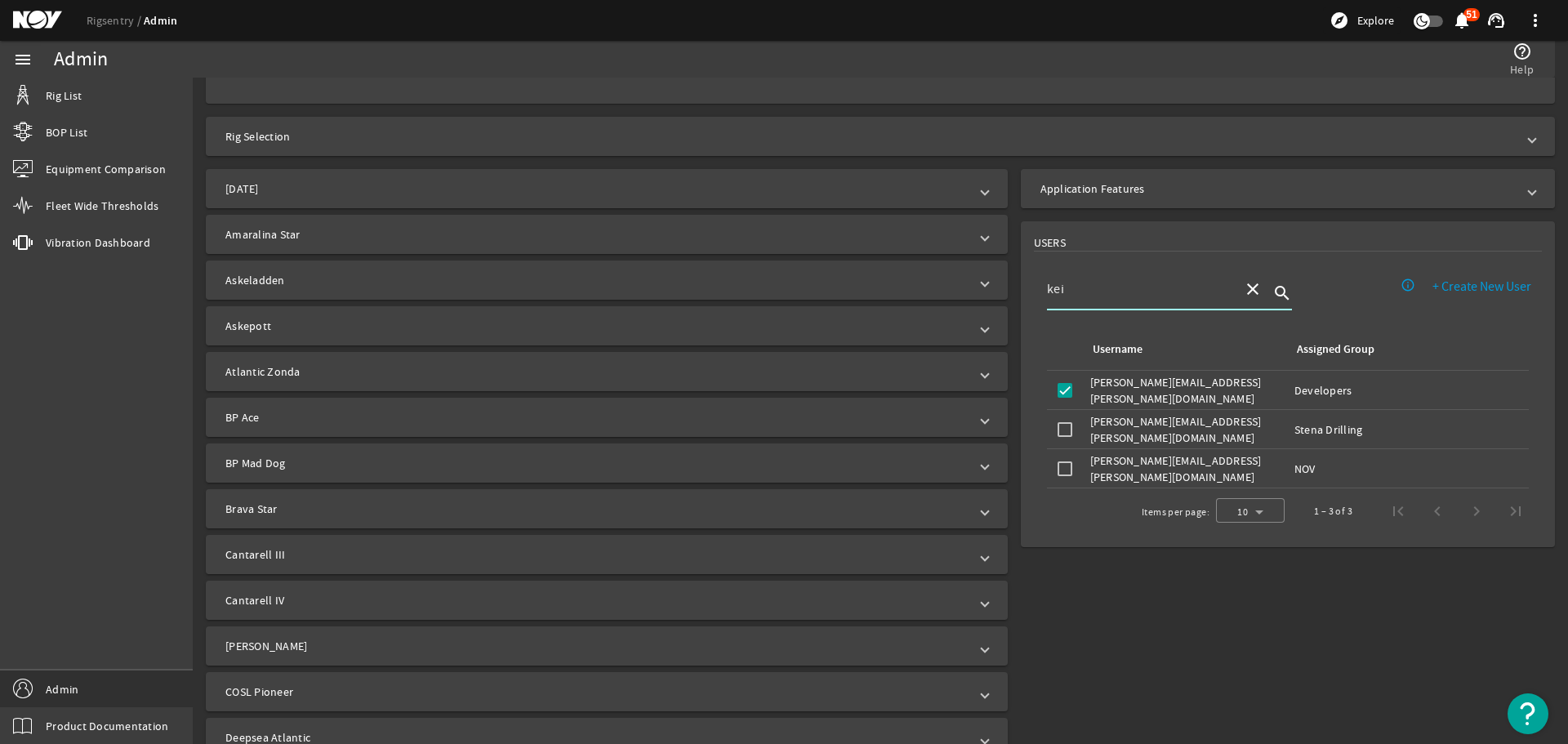
scroll to position [245, 0]
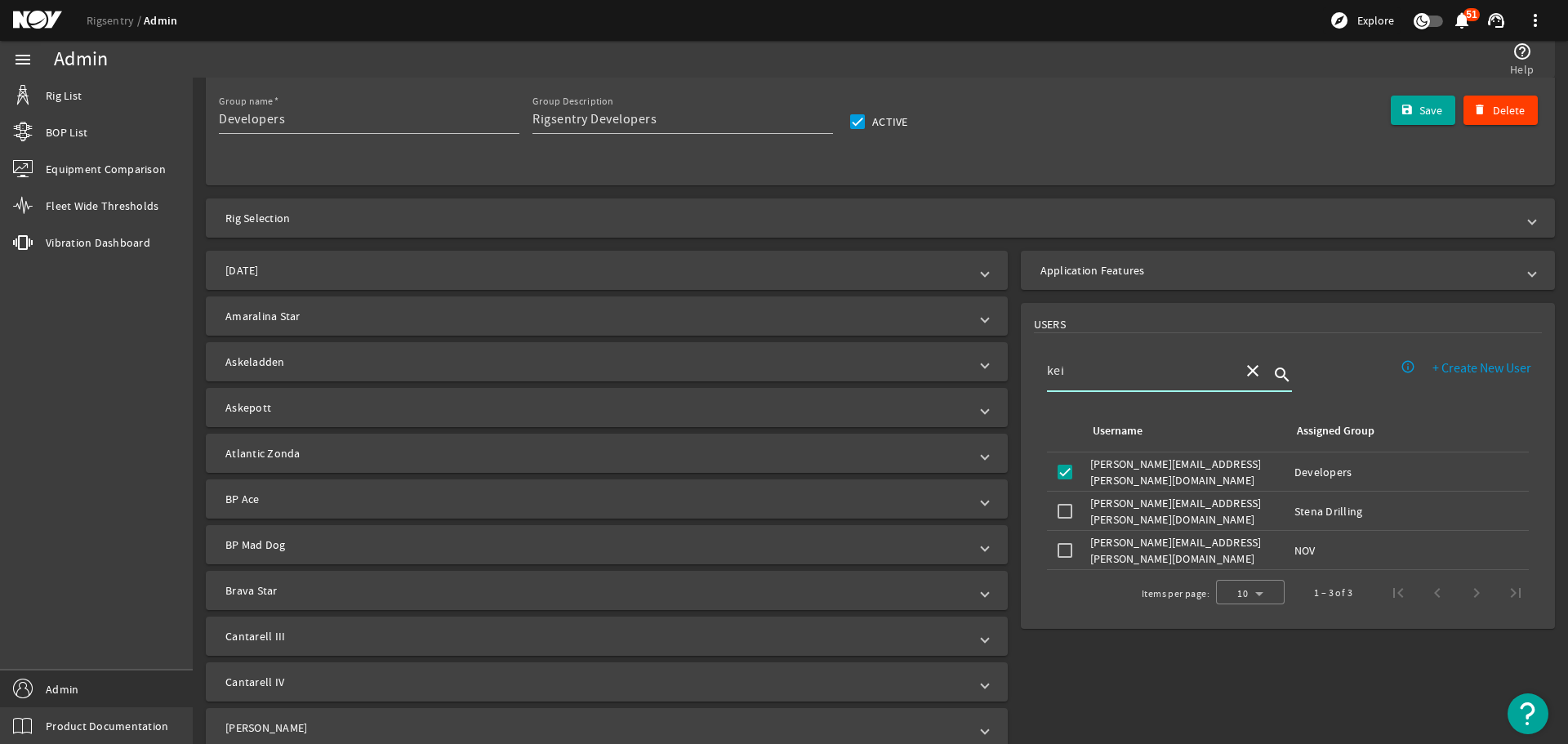
type input "kei"
click at [1247, 366] on mat-icon "close" at bounding box center [1252, 371] width 19 height 19
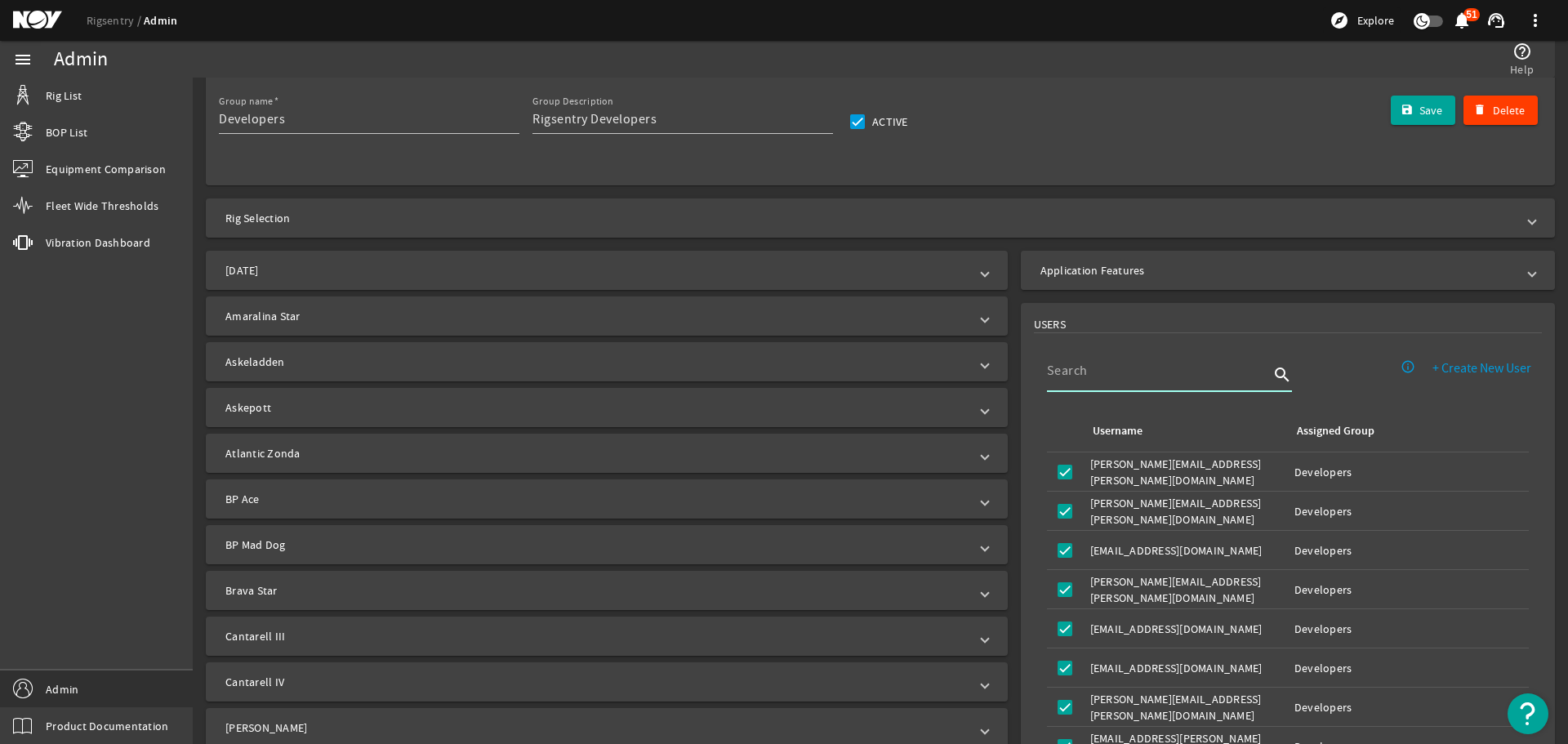
click at [1151, 288] on mat-expansion-panel-header "Application Features" at bounding box center [1288, 270] width 534 height 39
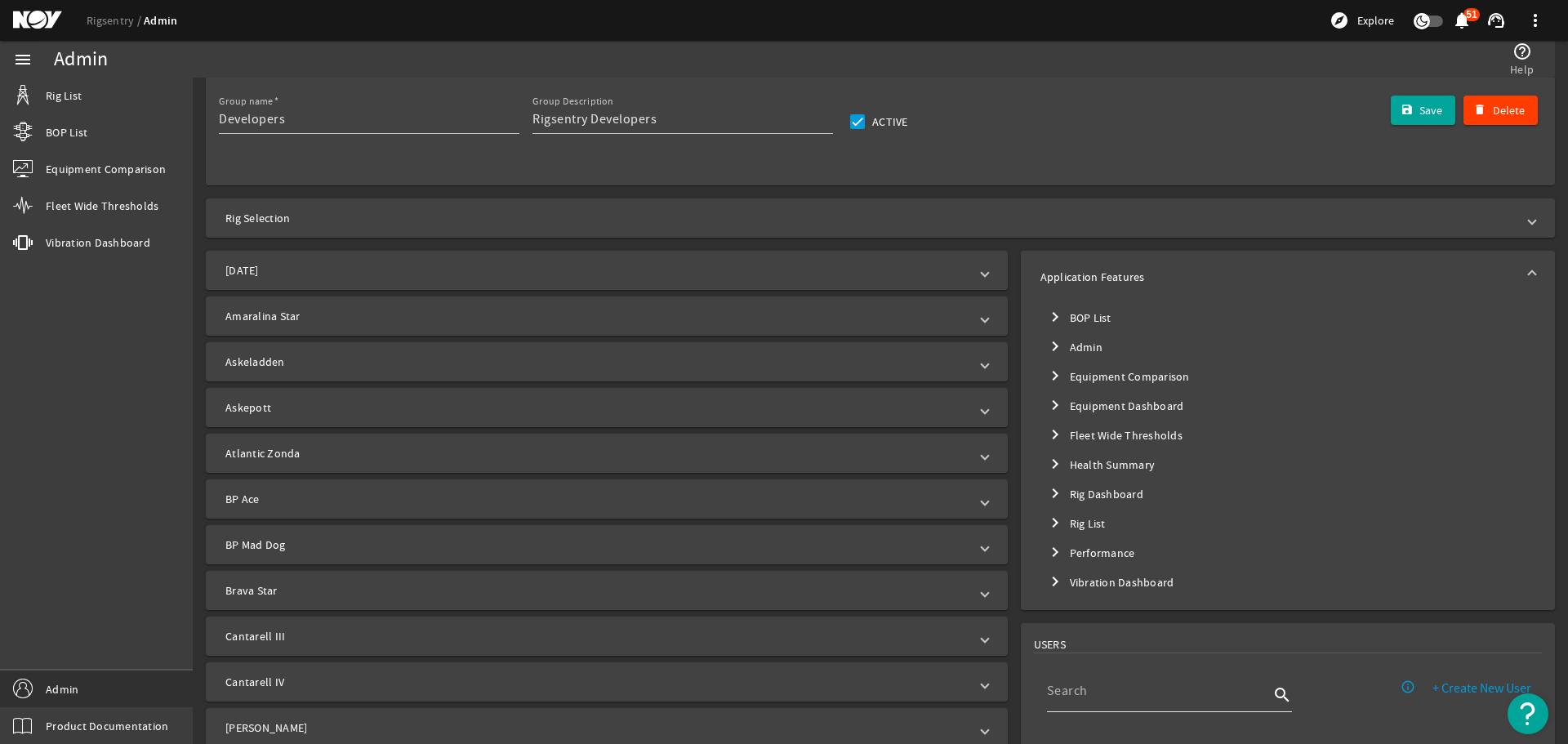
click at [1054, 520] on mat-icon "chevron_right" at bounding box center [1055, 523] width 19 height 19
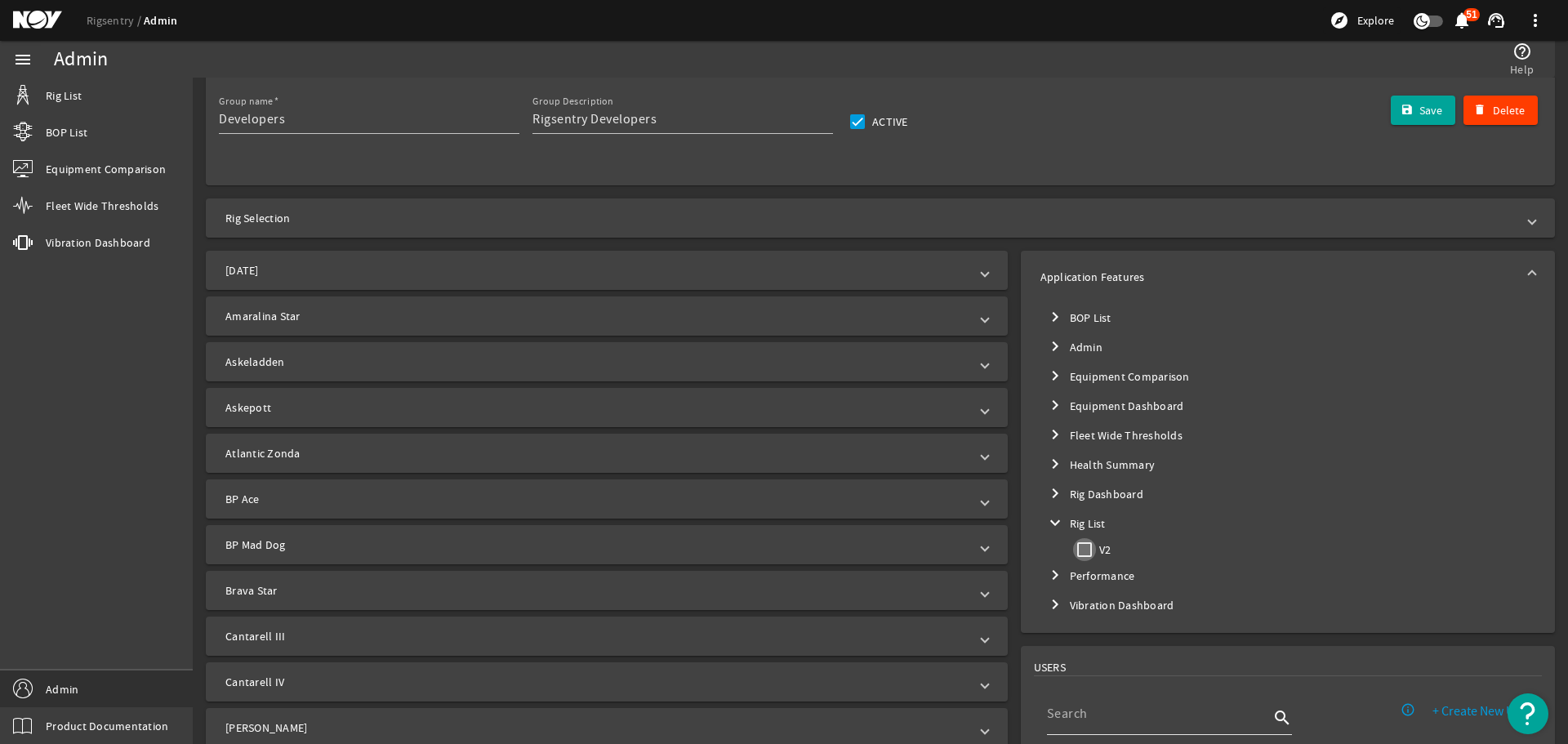
click at [1073, 545] on input "V2" at bounding box center [1084, 549] width 22 height 22
checkbox input "true"
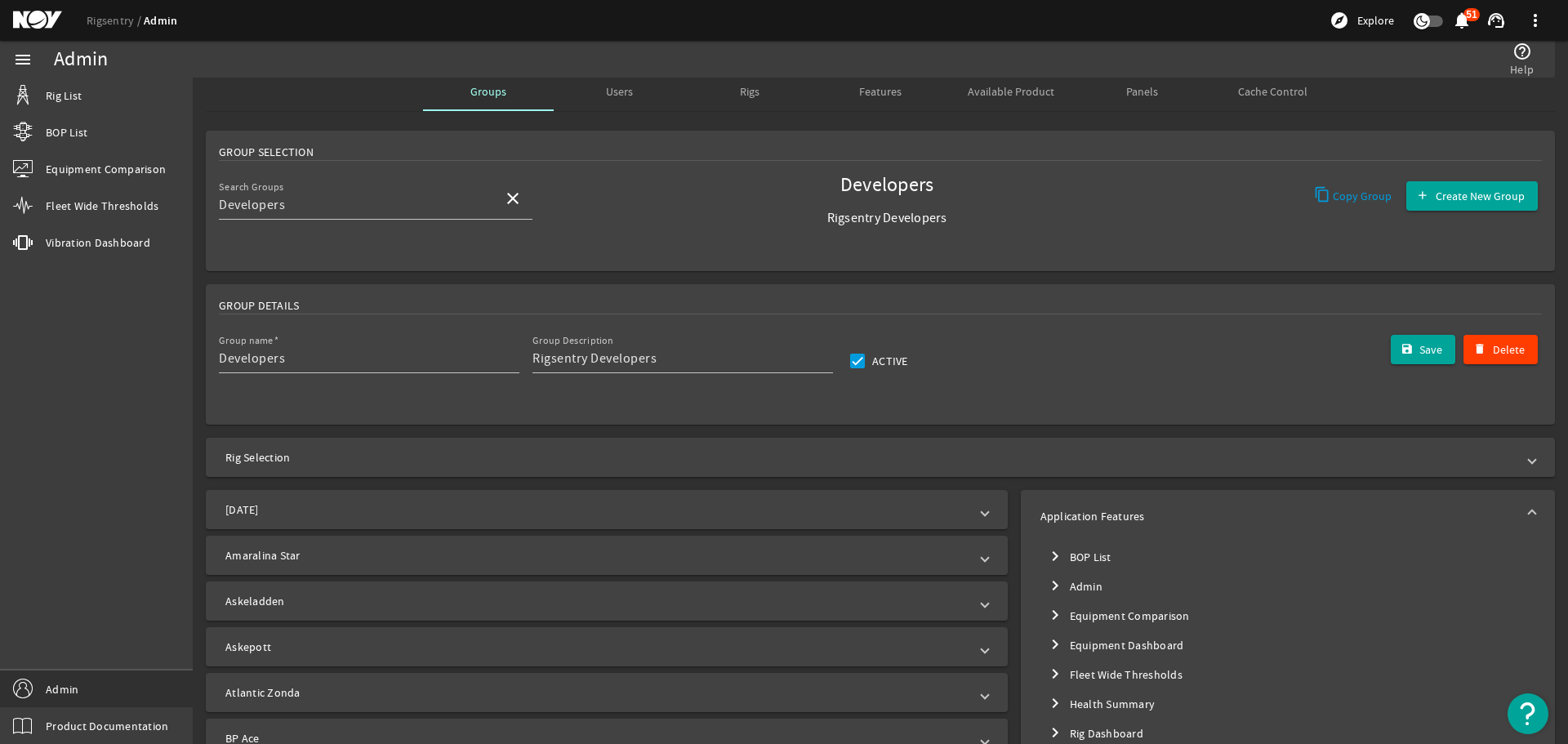
scroll to position [0, 0]
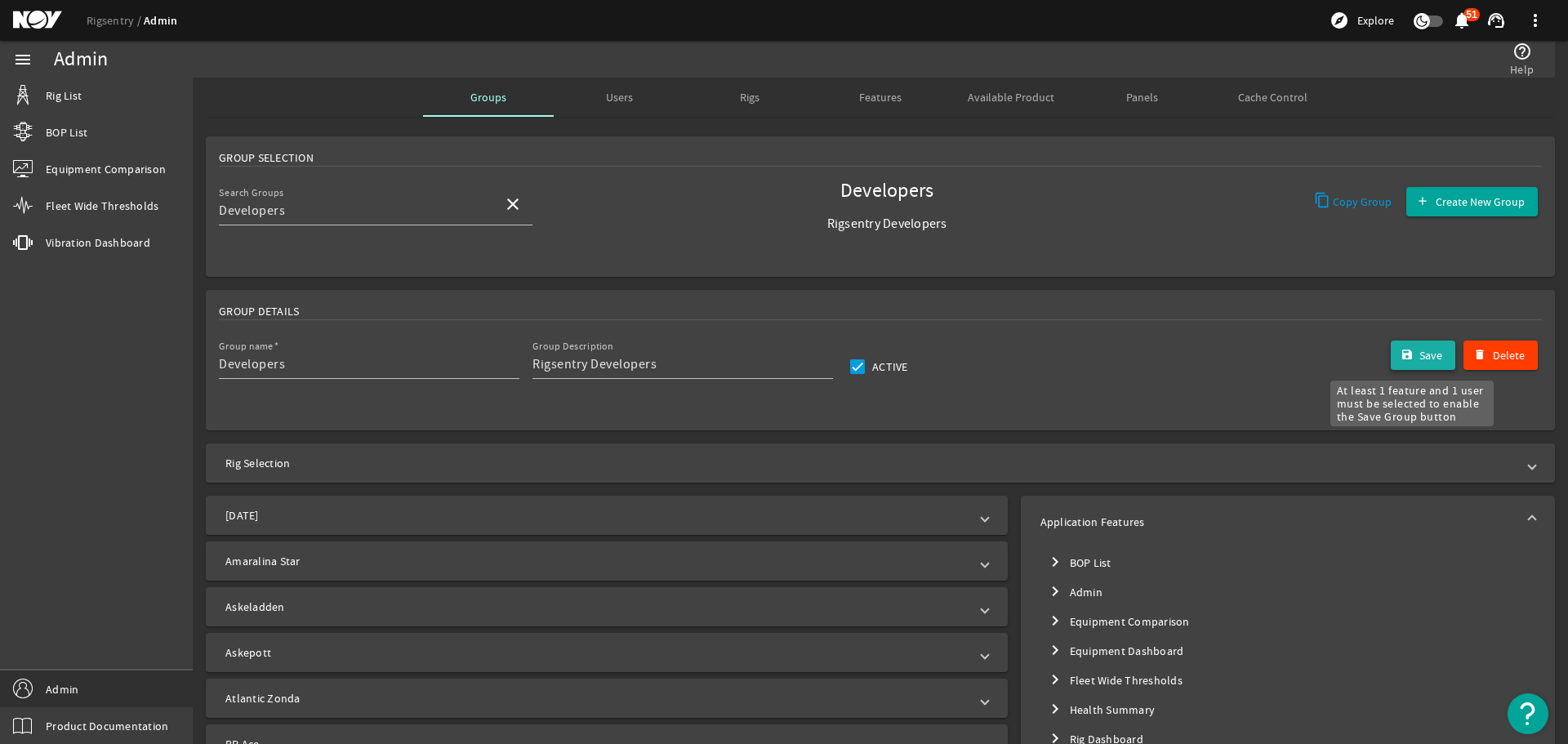
click at [1405, 353] on span "submit" at bounding box center [1423, 355] width 65 height 39
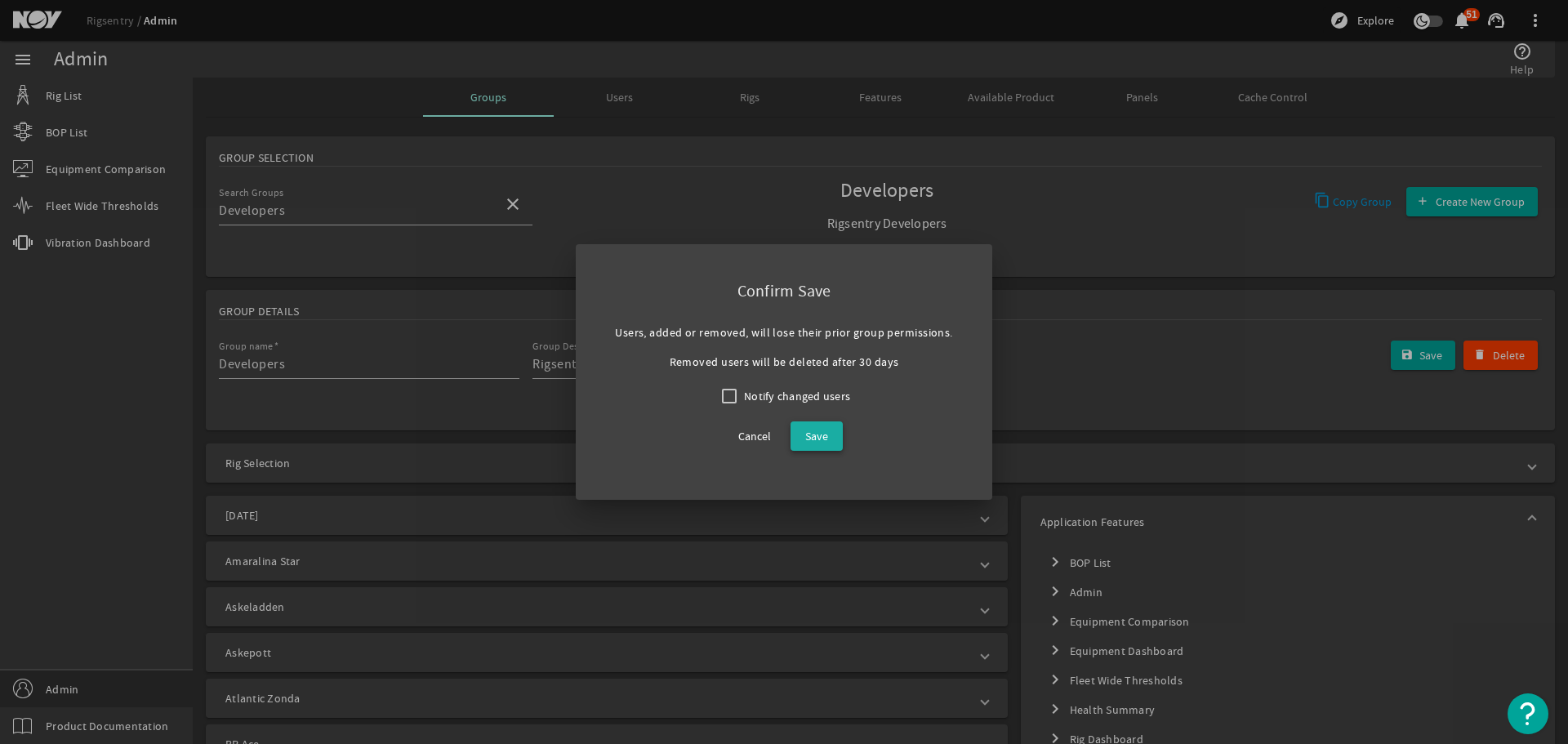
drag, startPoint x: 823, startPoint y: 428, endPoint x: 839, endPoint y: 406, distance: 27.2
click at [823, 428] on span "Save" at bounding box center [816, 436] width 22 height 19
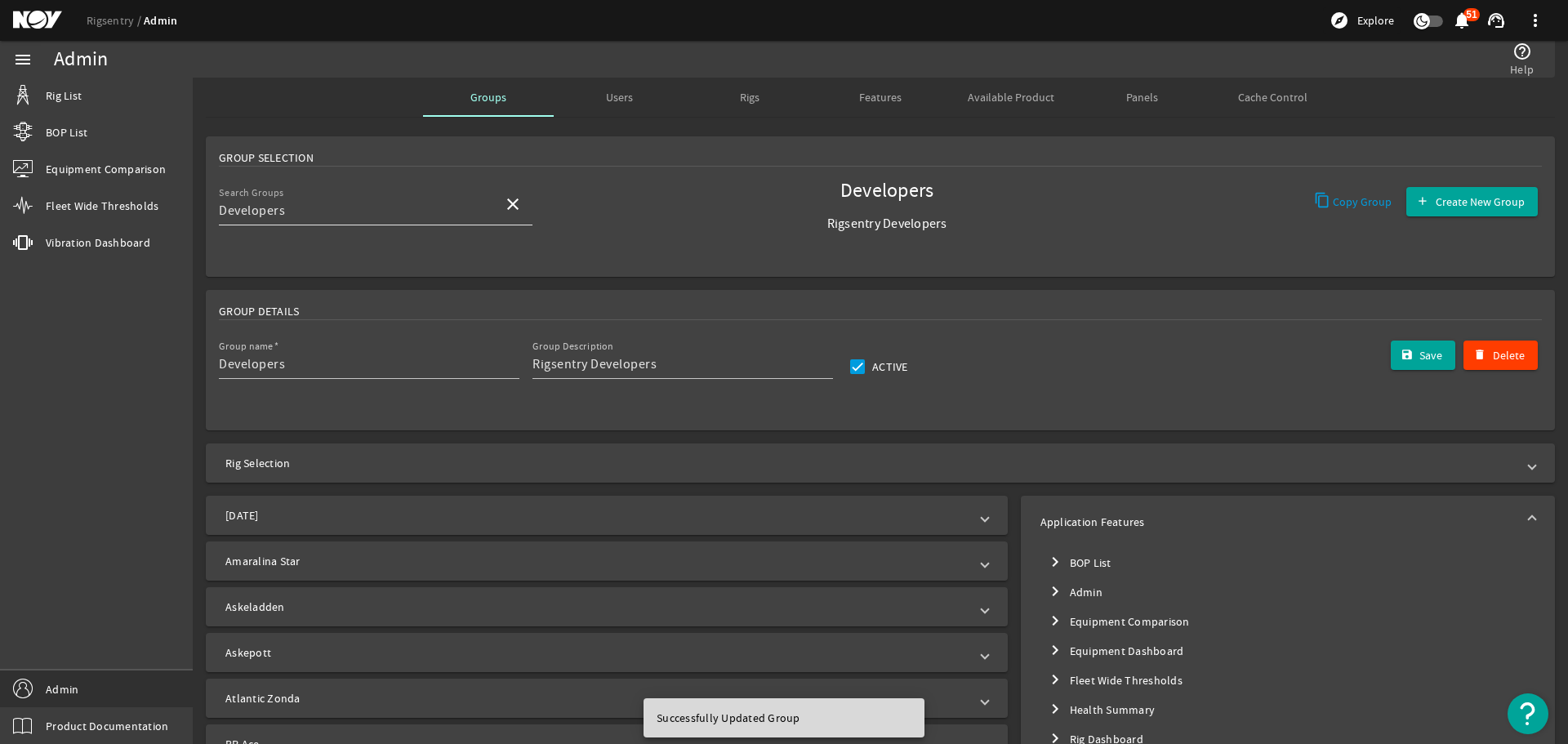
click at [379, 214] on input "Developers" at bounding box center [355, 210] width 271 height 19
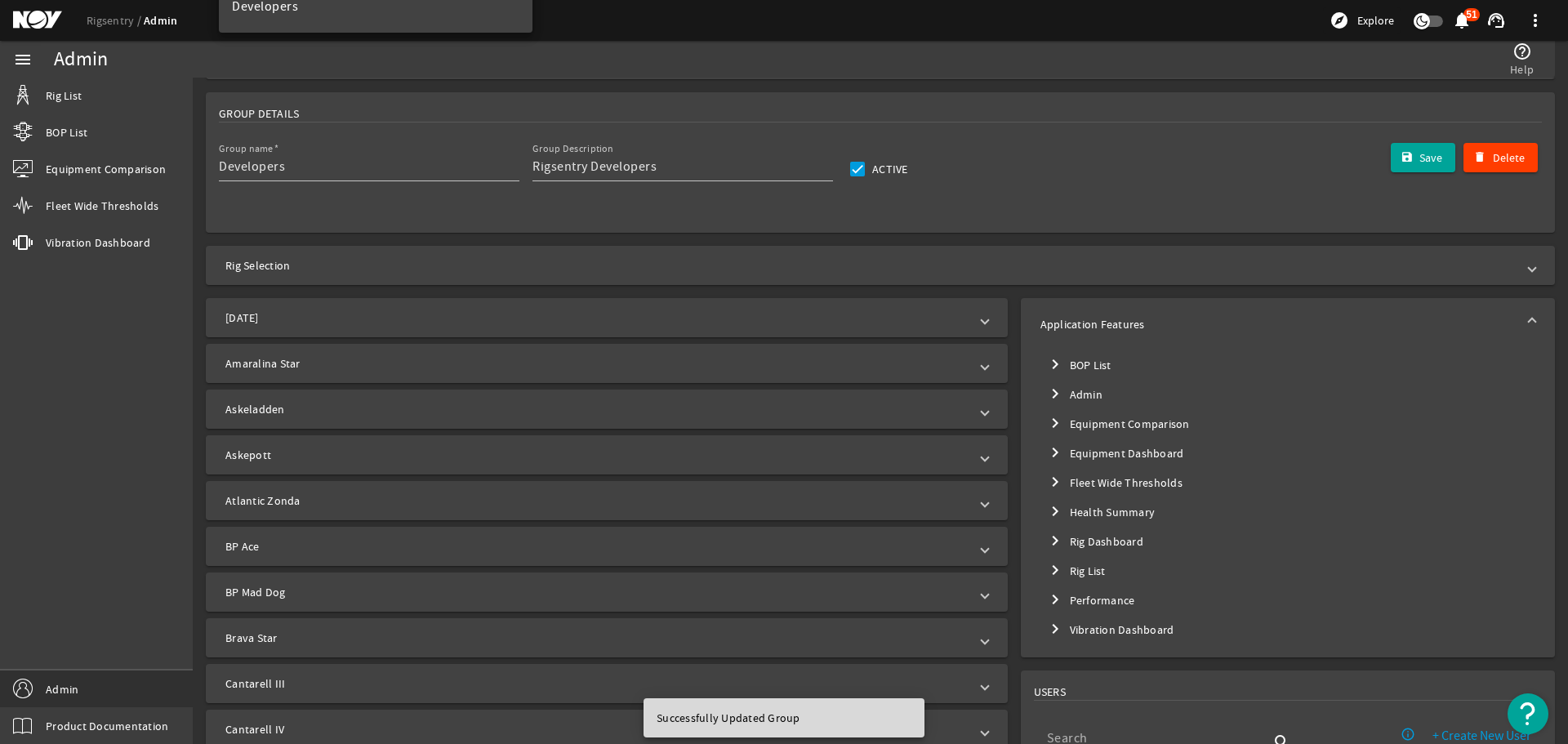
scroll to position [245, 0]
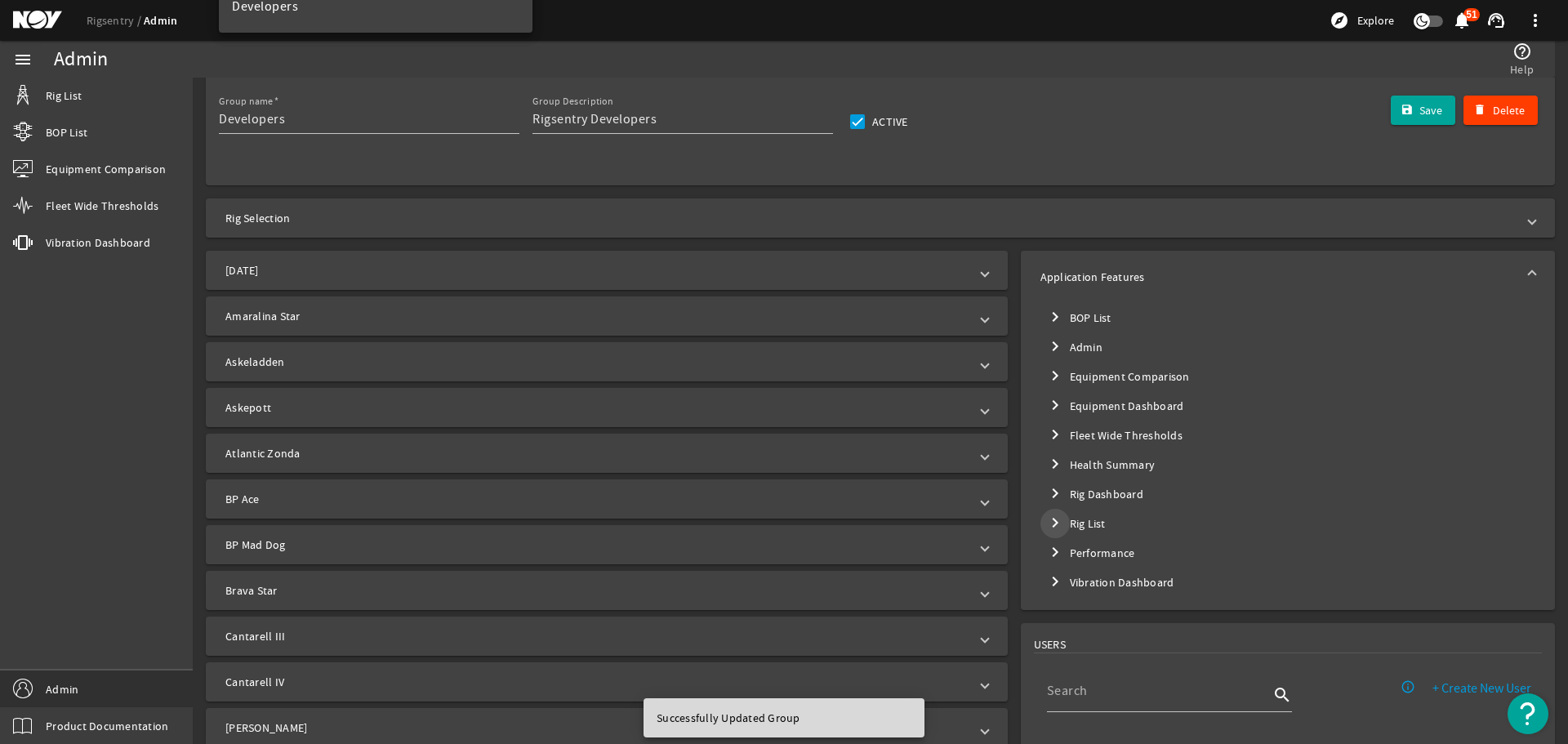
click at [1048, 516] on mat-icon "chevron_right" at bounding box center [1055, 523] width 19 height 19
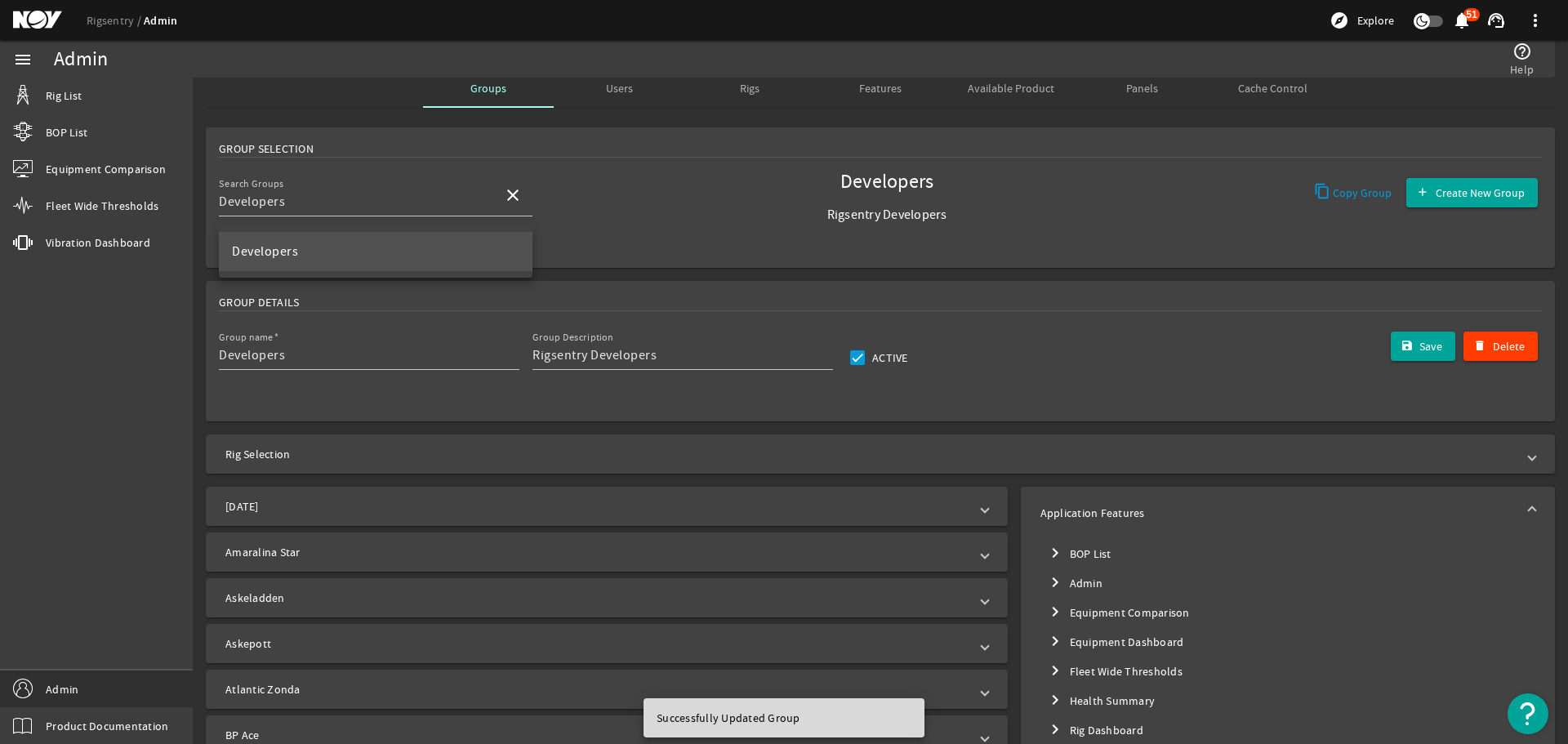
scroll to position [0, 0]
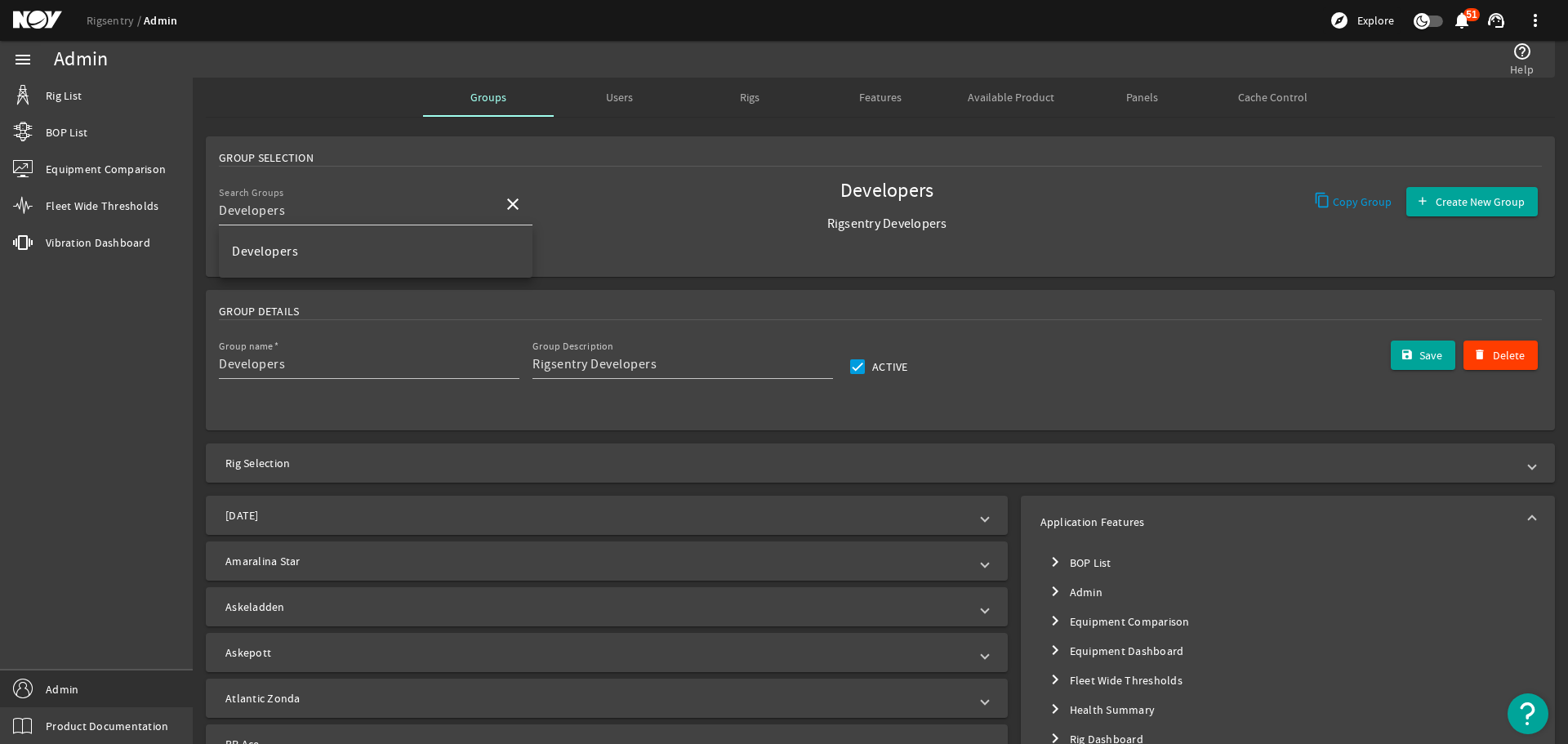
click at [458, 205] on input "Developers" at bounding box center [355, 210] width 271 height 19
click at [510, 207] on mat-icon "close" at bounding box center [513, 205] width 19 height 19
type input "af"
click at [348, 254] on mat-option "Aftermarket" at bounding box center [376, 251] width 314 height 39
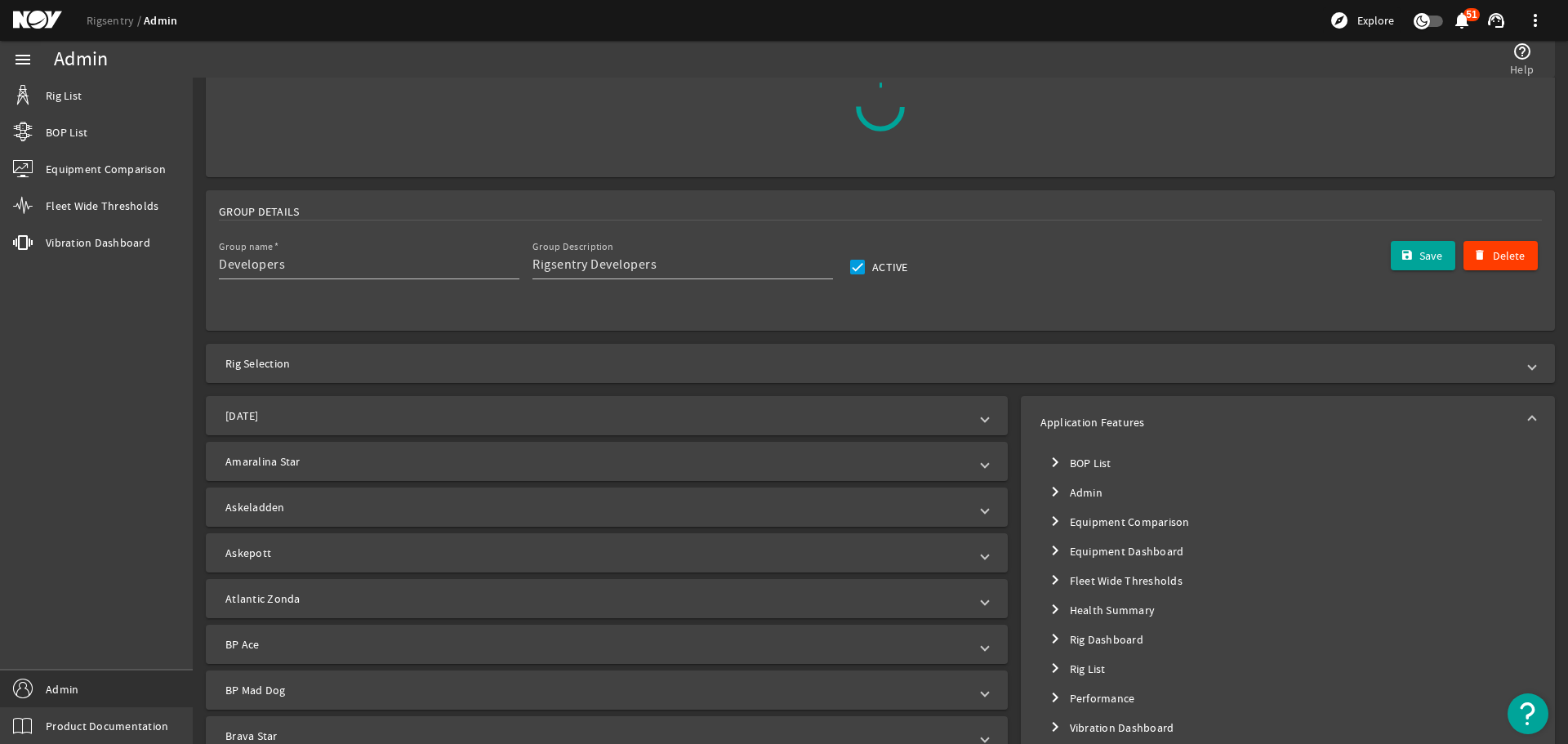
scroll to position [82, 0]
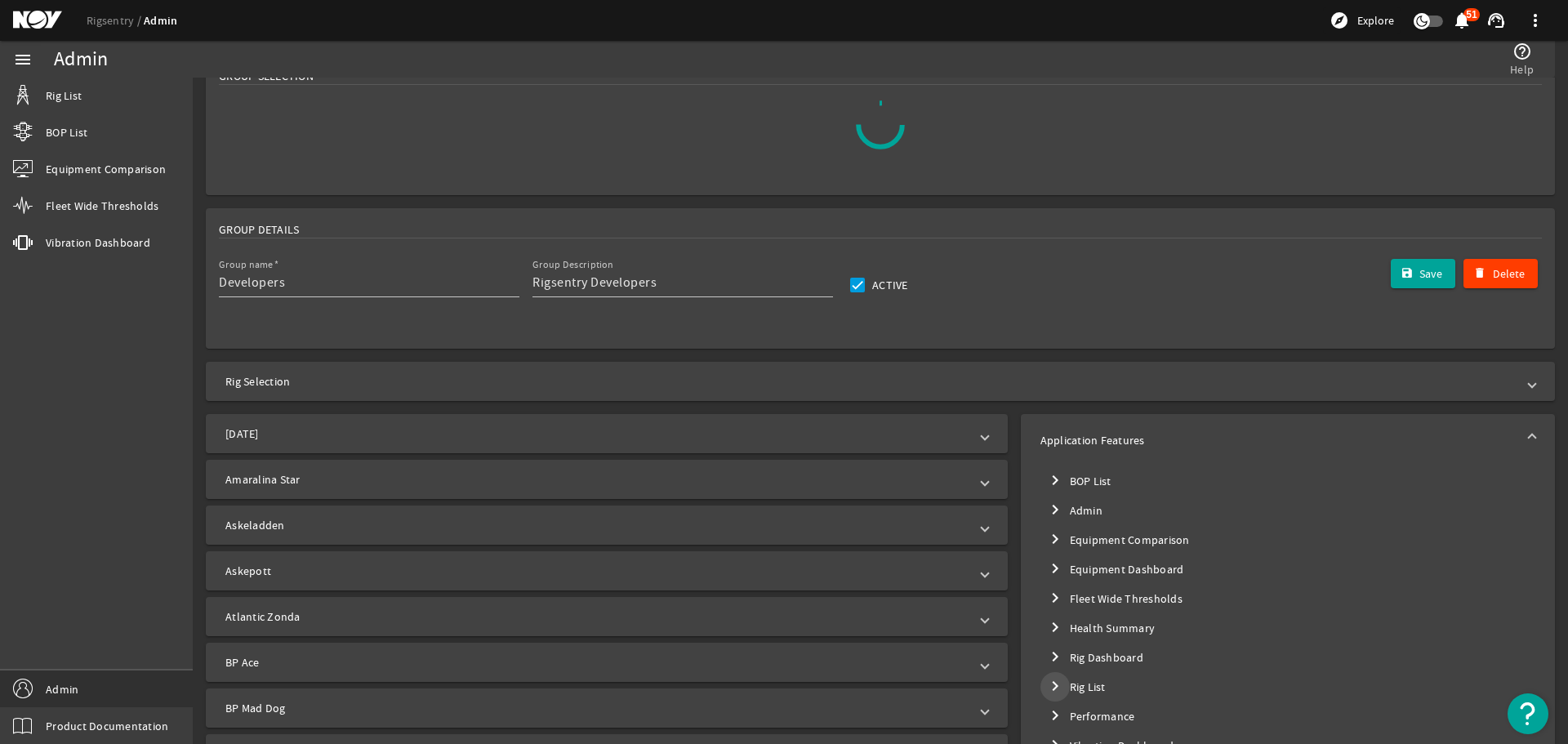
click at [1052, 679] on mat-icon "chevron_right" at bounding box center [1055, 686] width 19 height 19
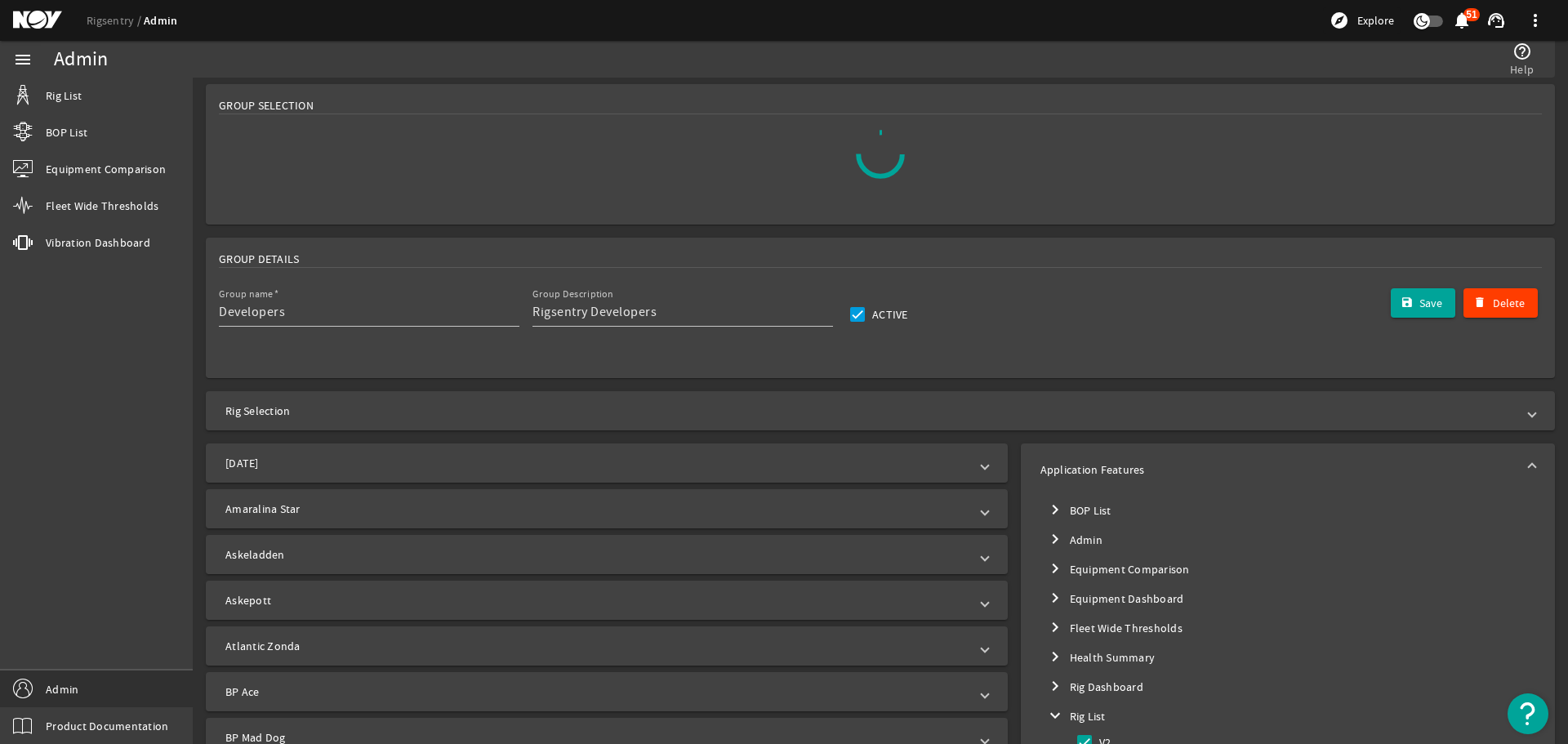
scroll to position [0, 0]
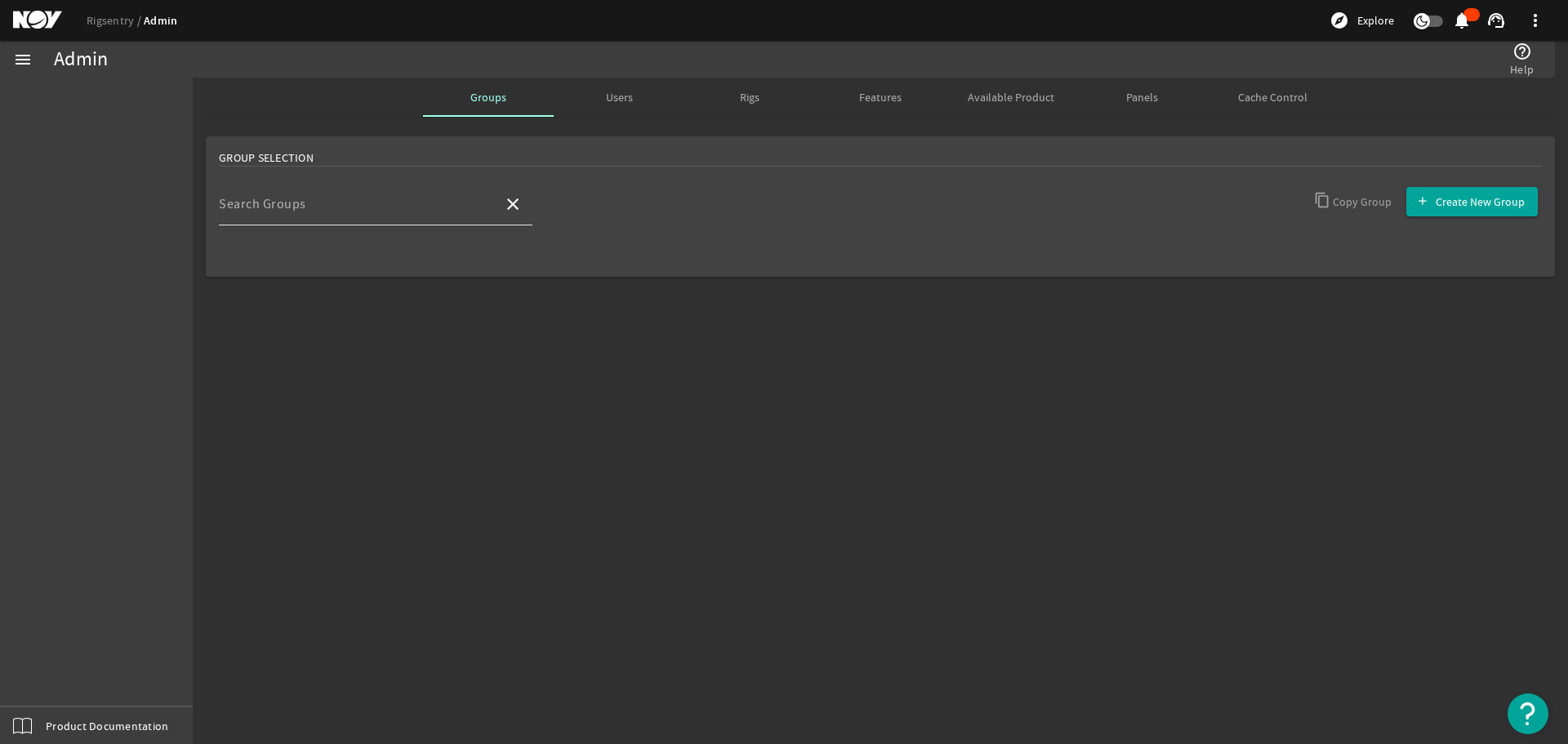
click at [377, 218] on input "Search Groups" at bounding box center [355, 210] width 271 height 19
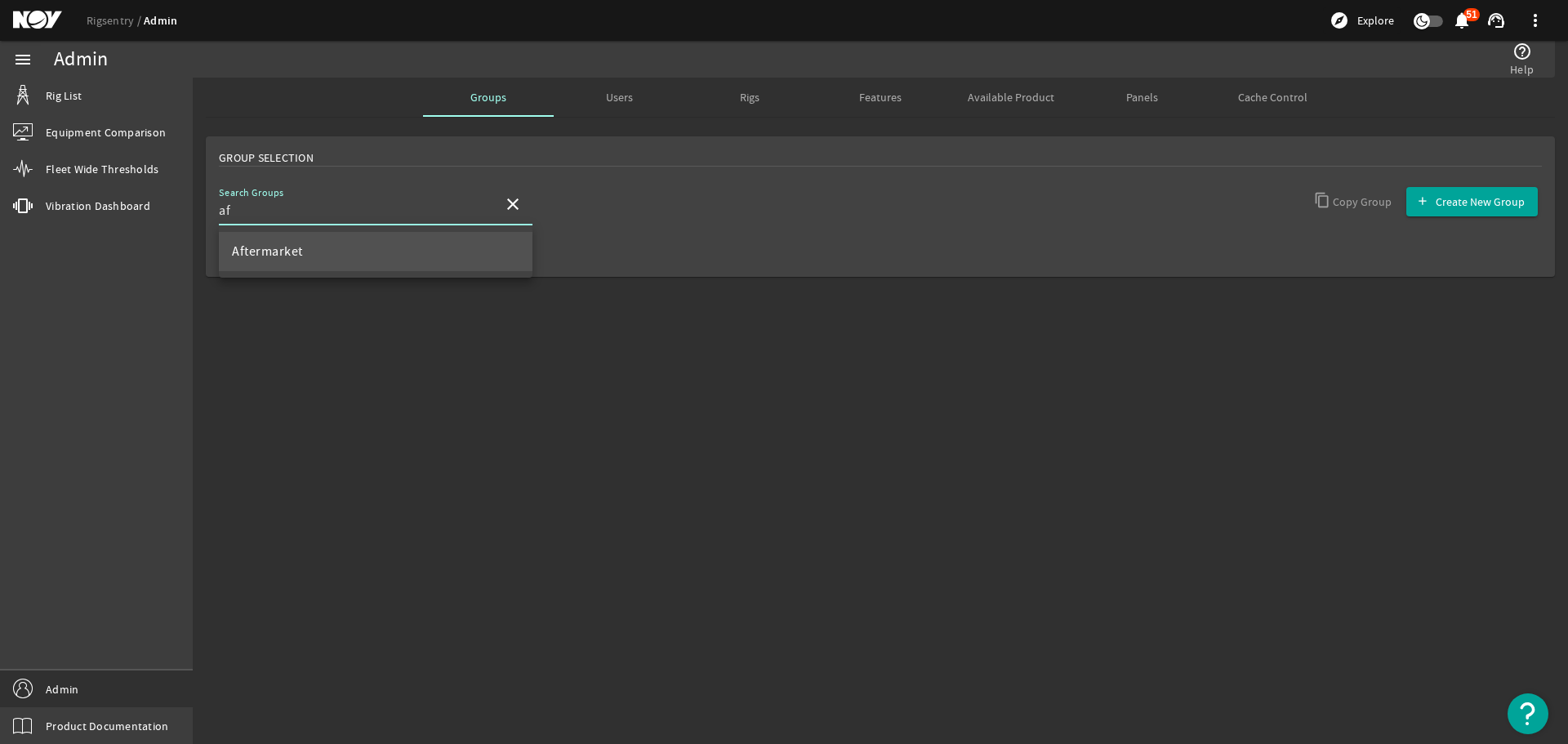
type input "af"
click at [339, 252] on mat-option "Aftermarket" at bounding box center [376, 251] width 314 height 39
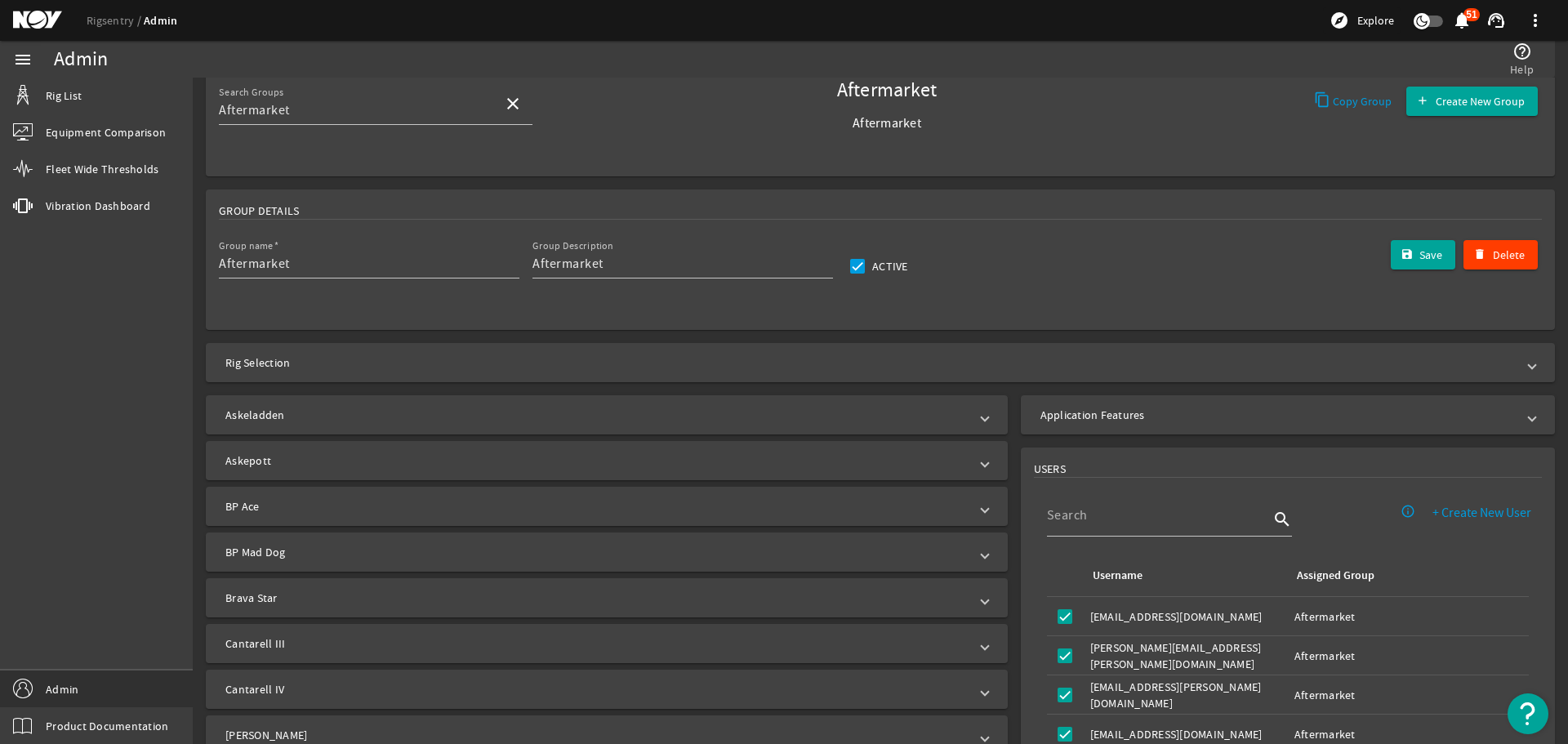
scroll to position [245, 0]
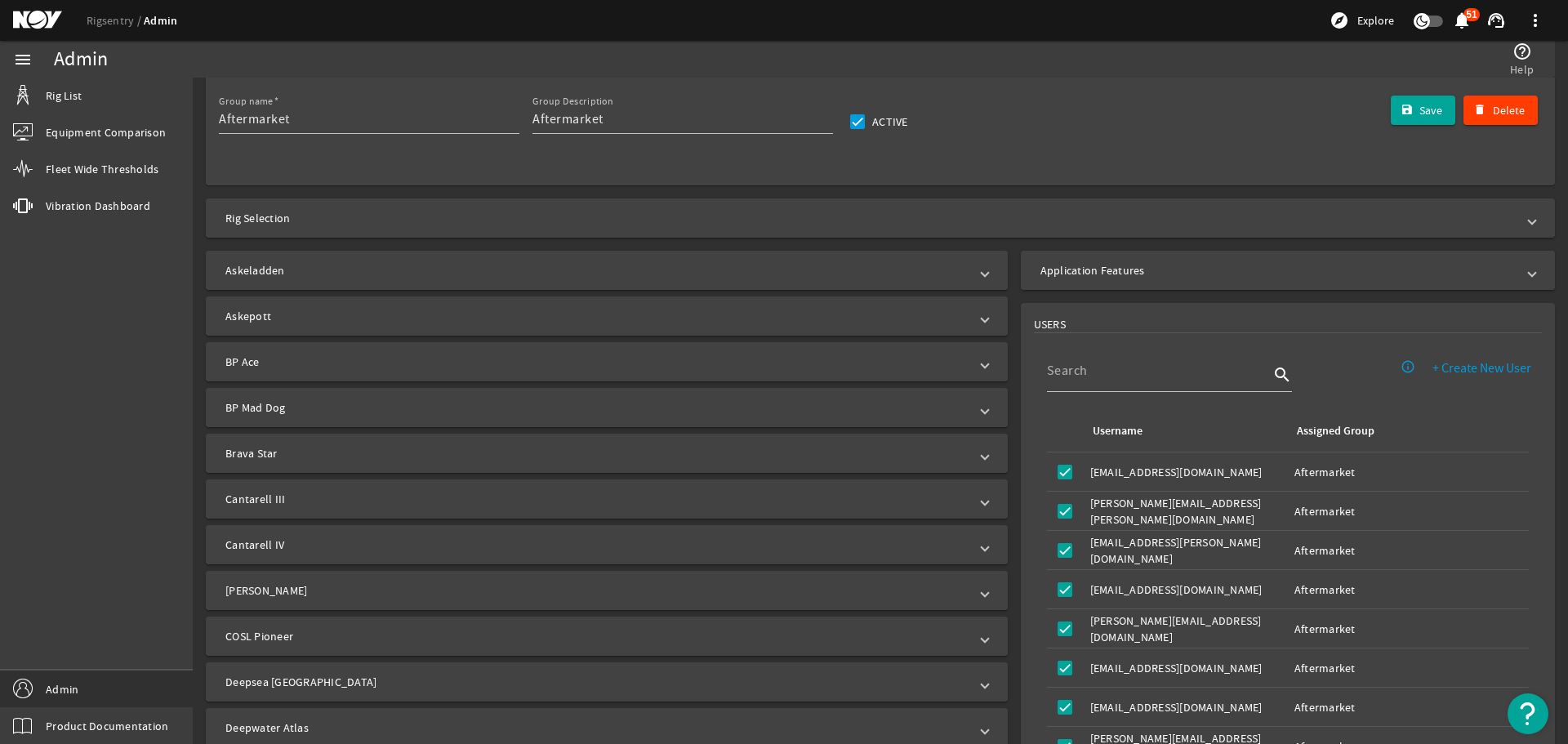
click at [1058, 276] on mat-panel-title "Application Features" at bounding box center [1278, 270] width 475 height 17
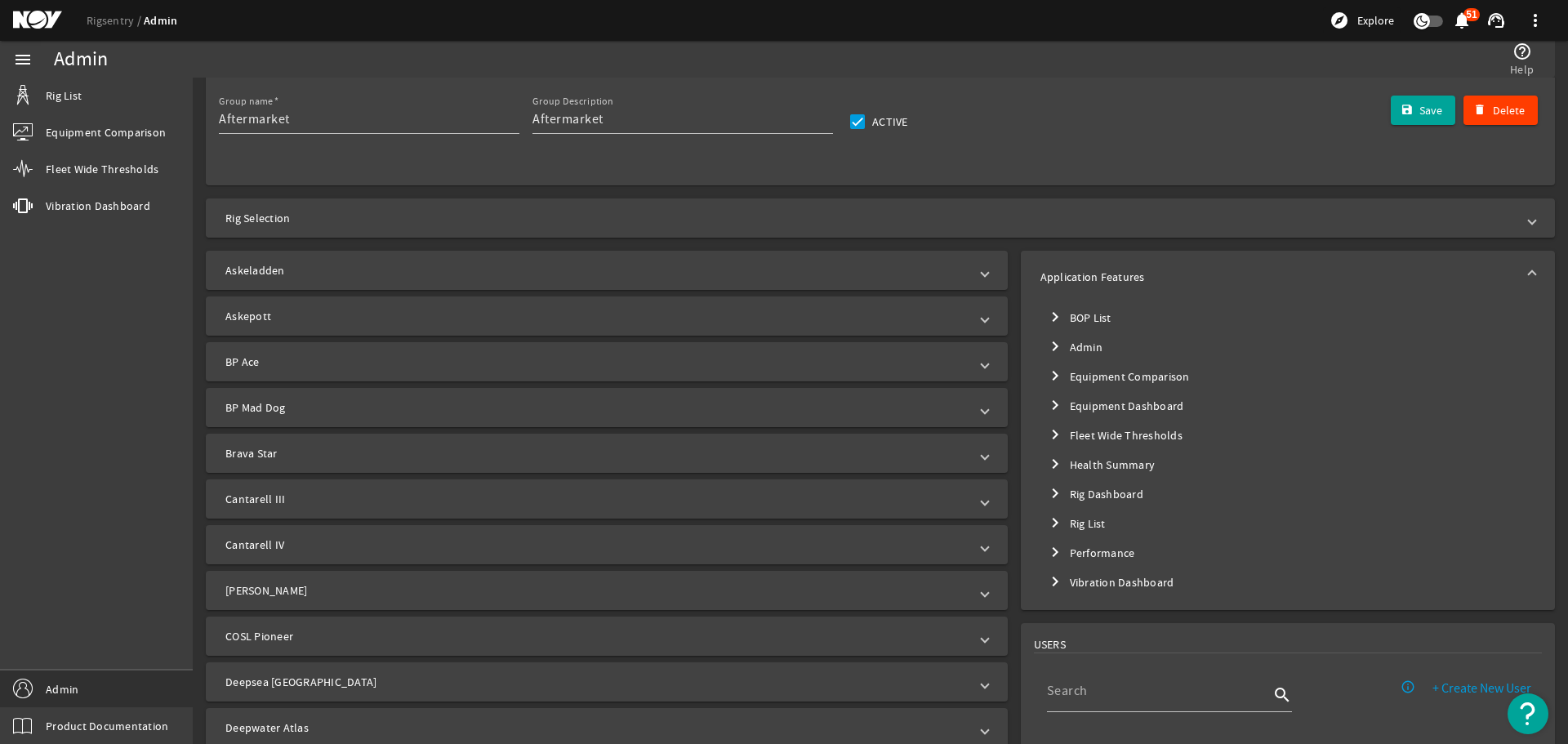
click at [1050, 518] on mat-icon "chevron_right" at bounding box center [1055, 523] width 19 height 19
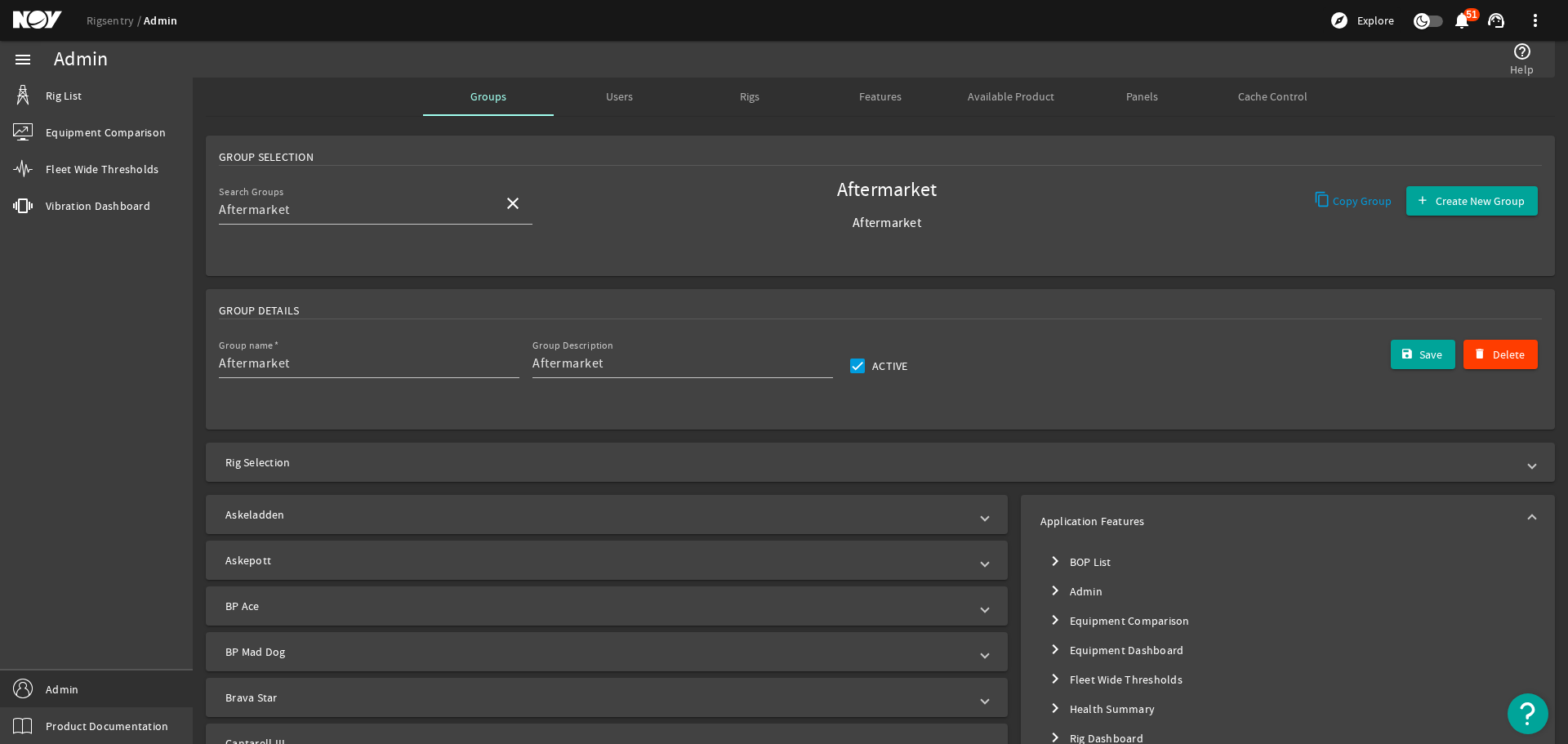
scroll to position [0, 0]
click at [511, 215] on span at bounding box center [512, 205] width 39 height 39
click at [428, 207] on input "Search Groups" at bounding box center [355, 210] width 271 height 19
type input "dev"
click at [320, 321] on mat-option "Developers" at bounding box center [376, 330] width 314 height 39
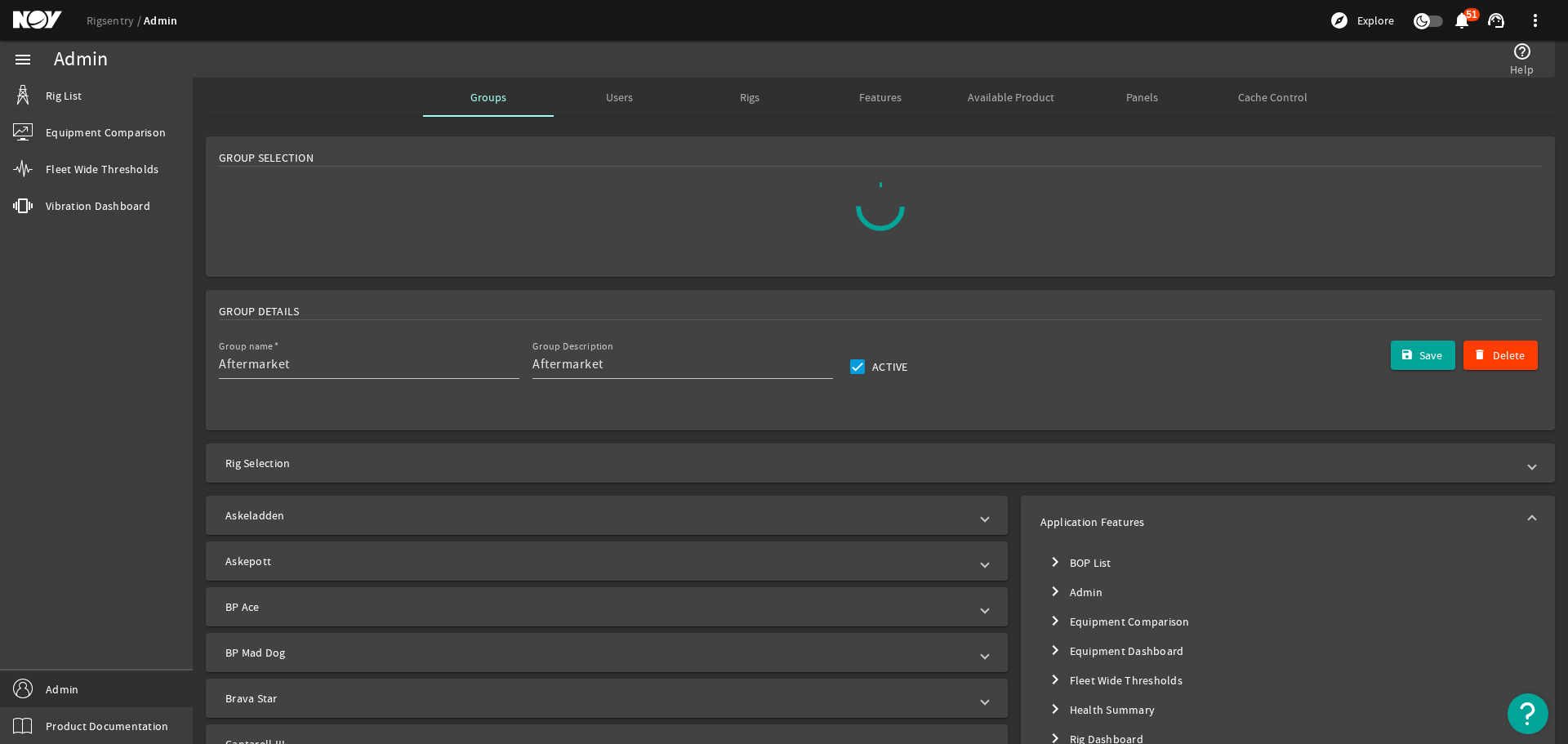
type input "Developers"
type input "Rigsentry Developers"
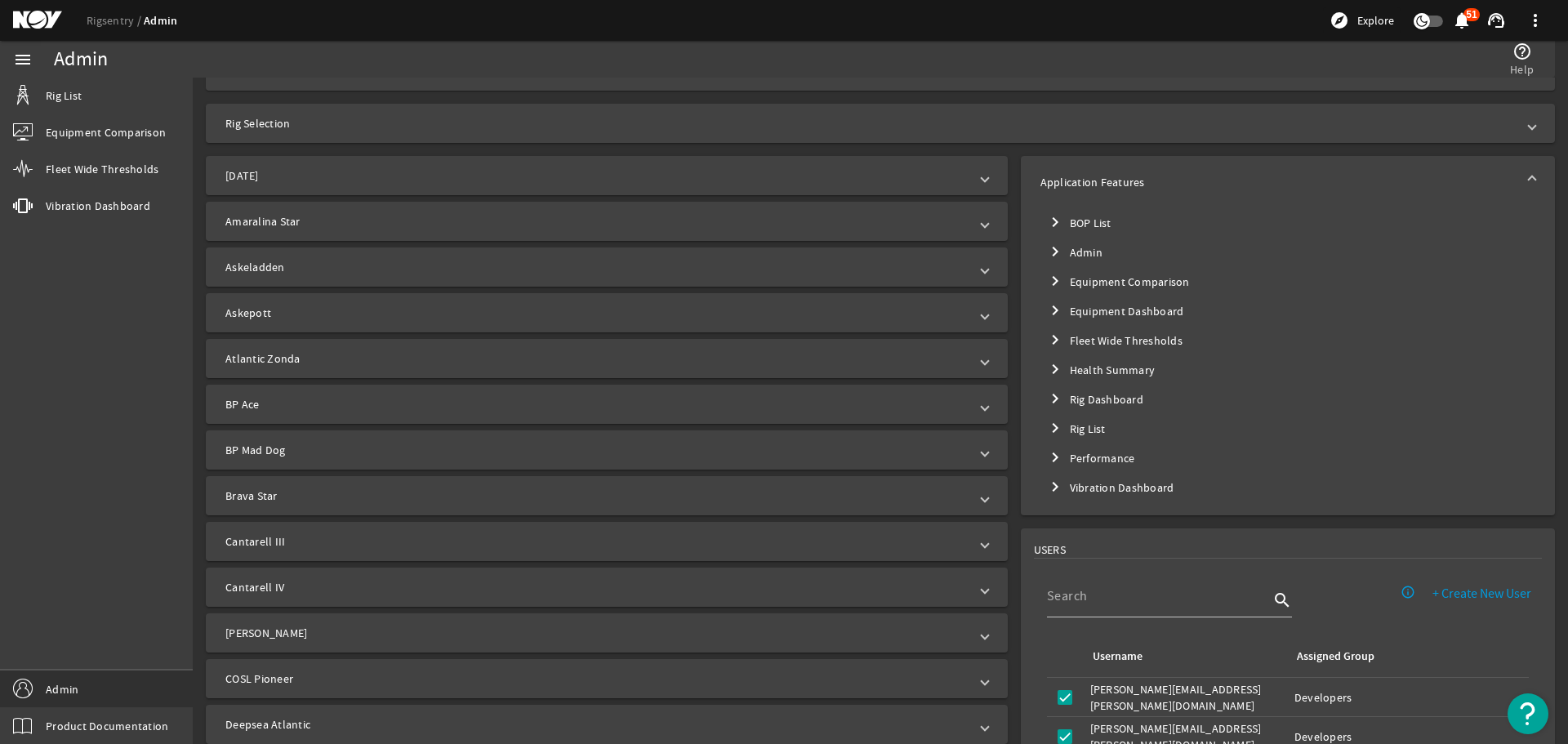
scroll to position [408, 0]
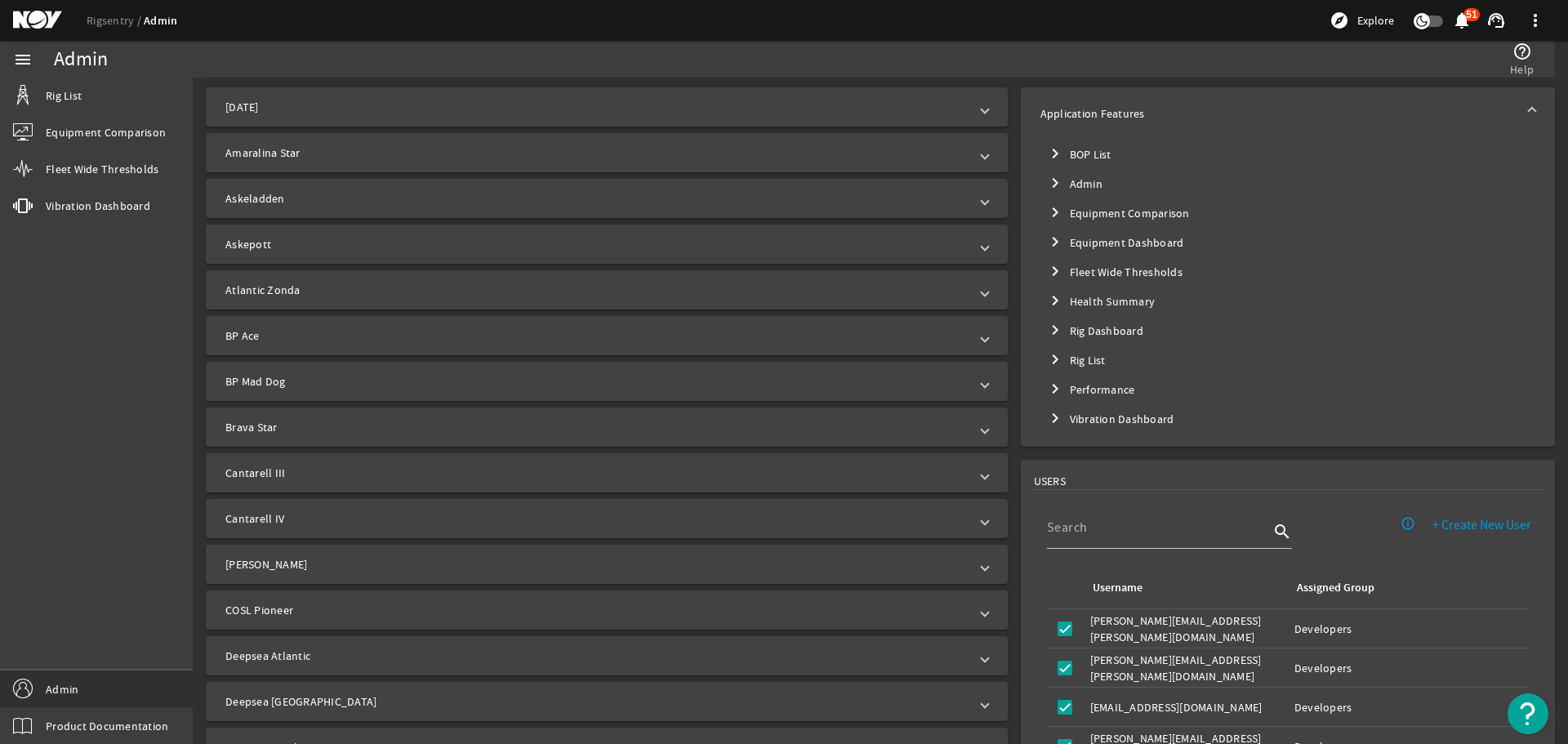
click at [1045, 362] on mat-icon "chevron_right" at bounding box center [1055, 359] width 19 height 19
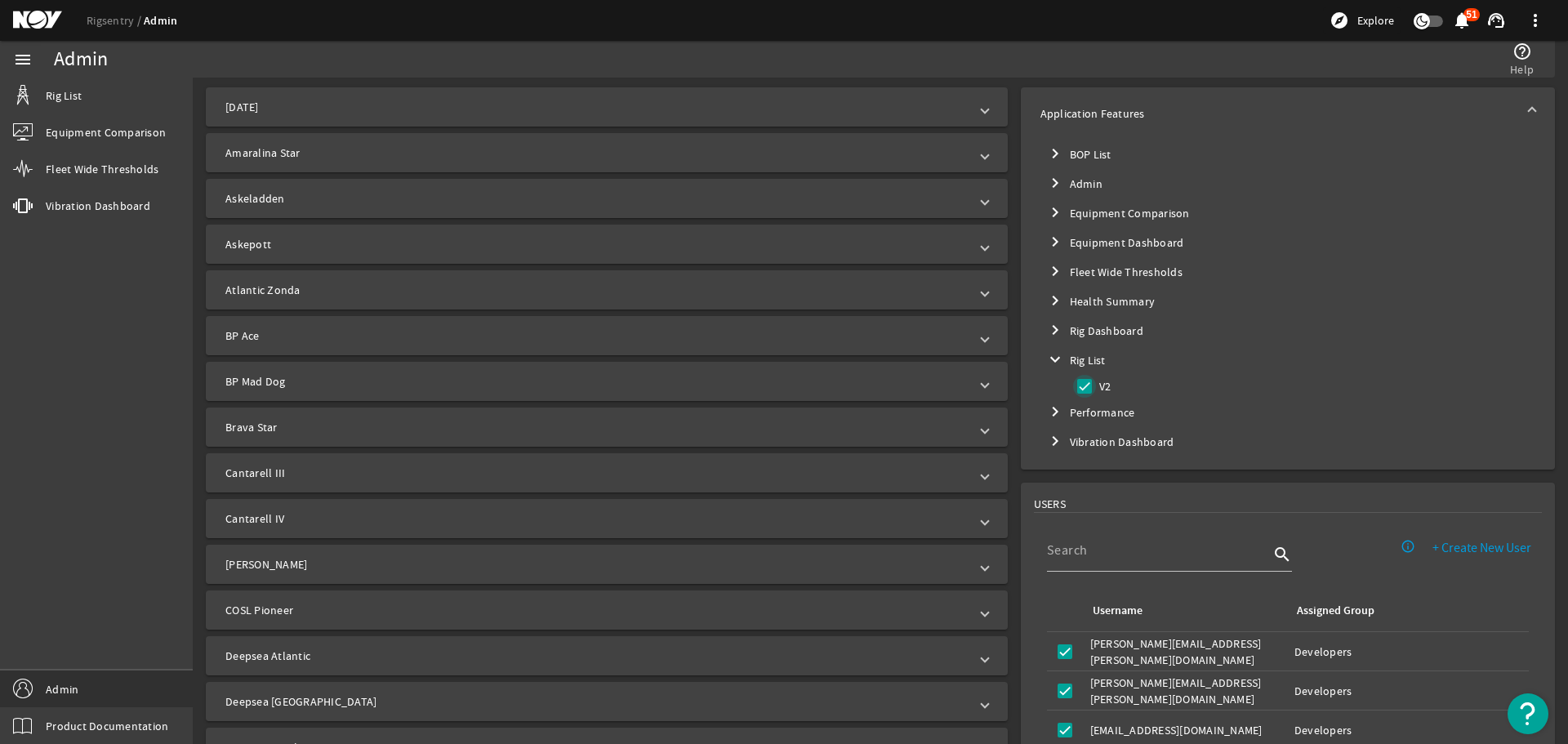
click at [1073, 387] on input "V2" at bounding box center [1084, 386] width 22 height 22
checkbox input "false"
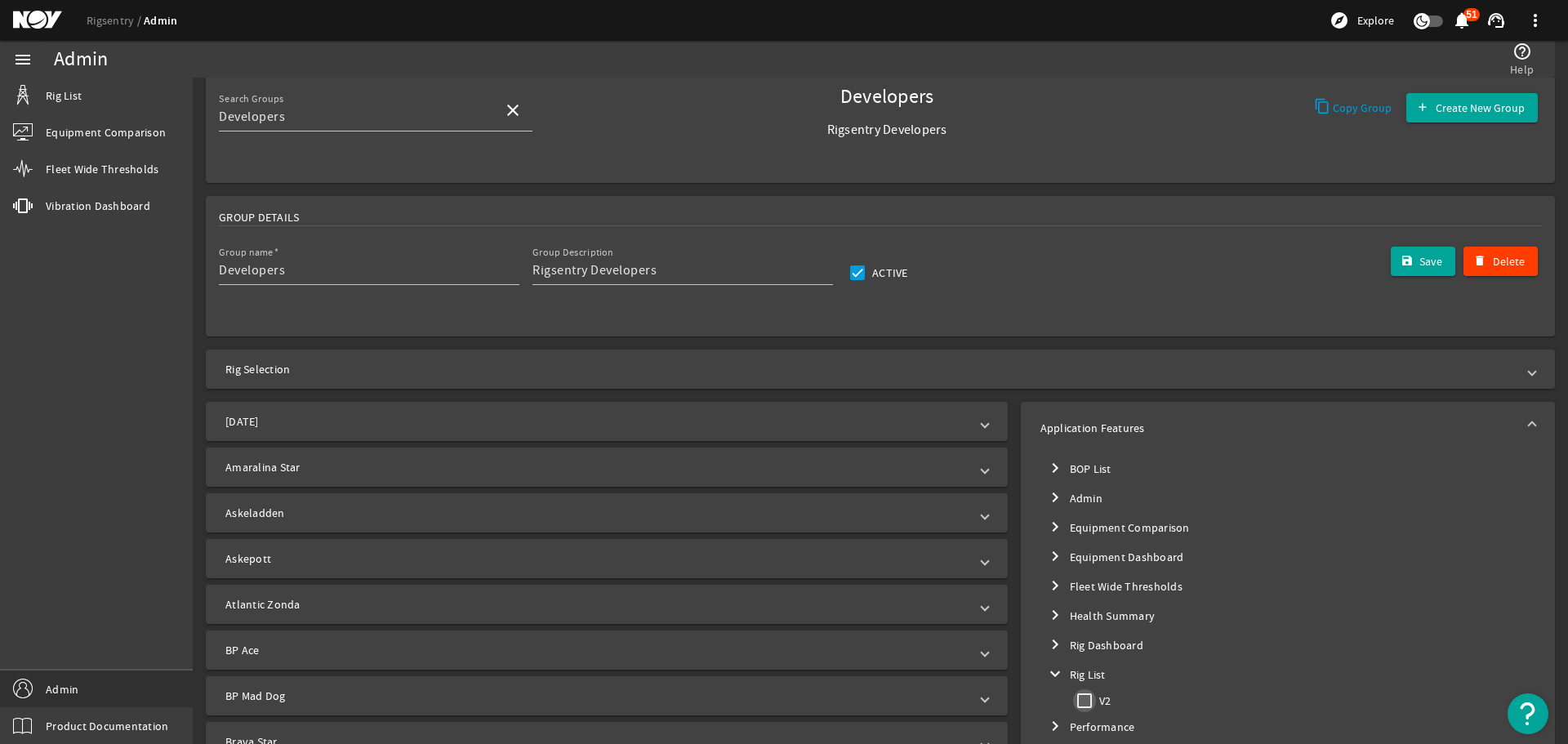
scroll to position [0, 0]
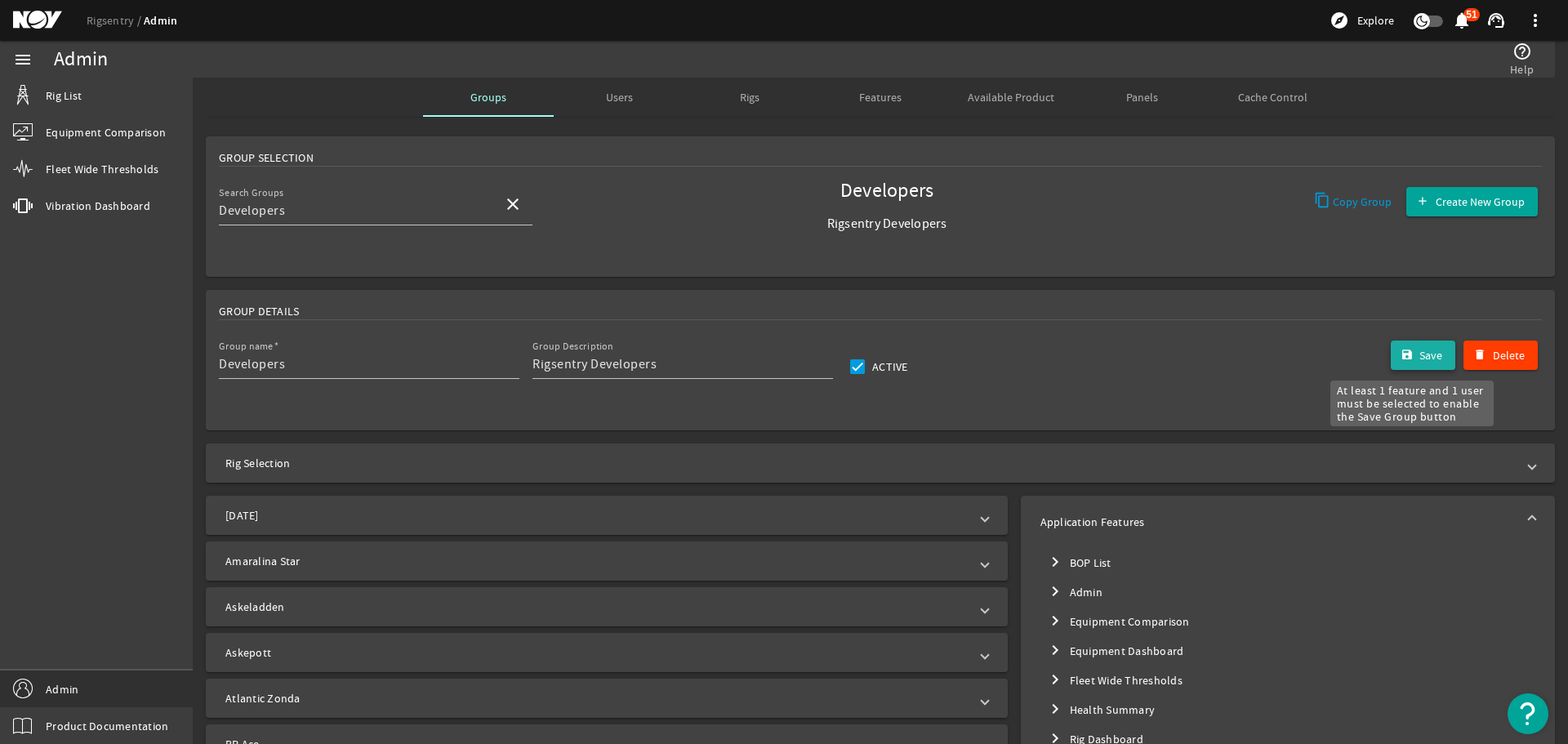
click at [1400, 353] on mat-icon "submit" at bounding box center [1406, 354] width 13 height 13
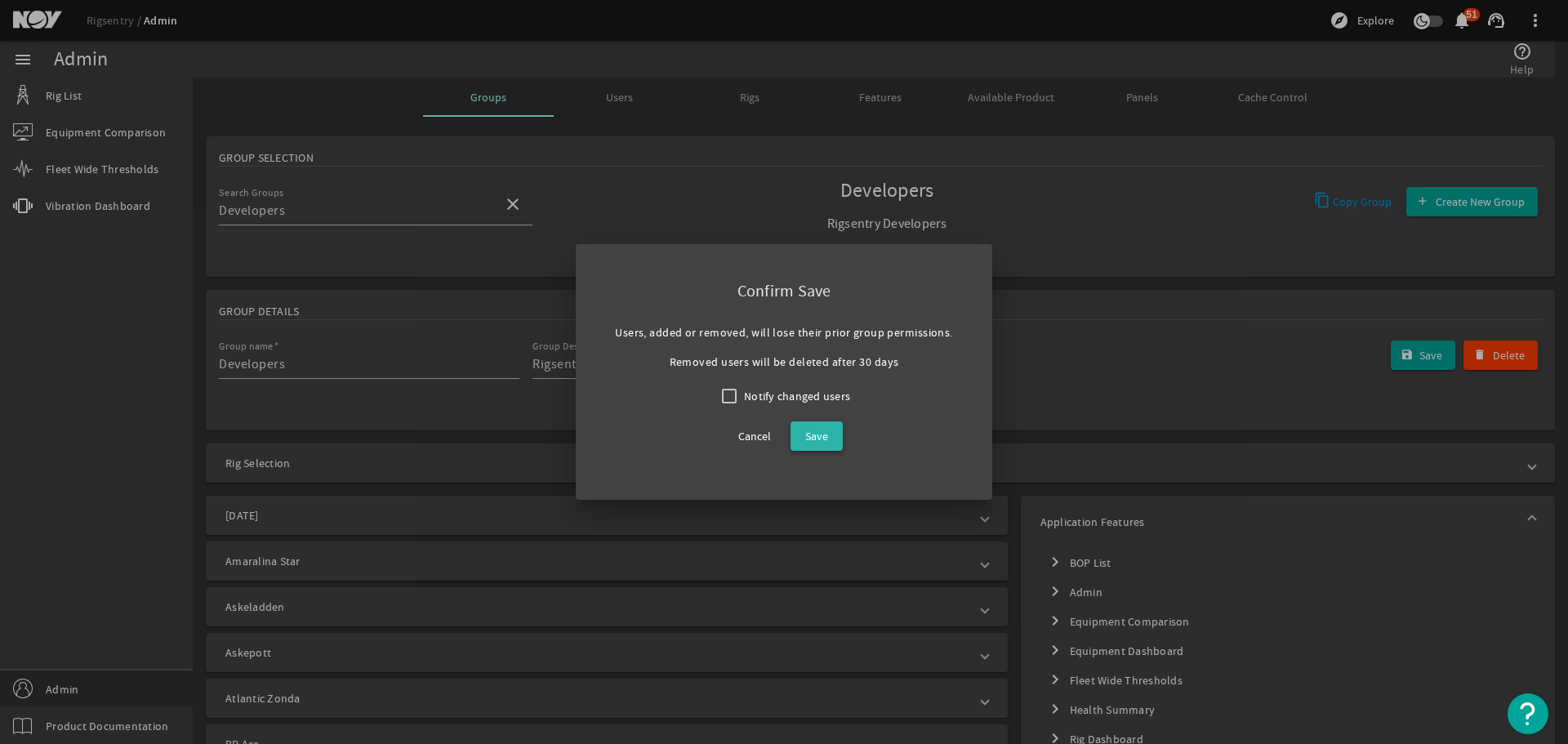
click at [826, 427] on span "Save" at bounding box center [816, 436] width 22 height 19
click at [826, 427] on mat-card "Group Details Group name Developers Group Description Rigsentry Developers Acti…" at bounding box center [879, 360] width 1349 height 140
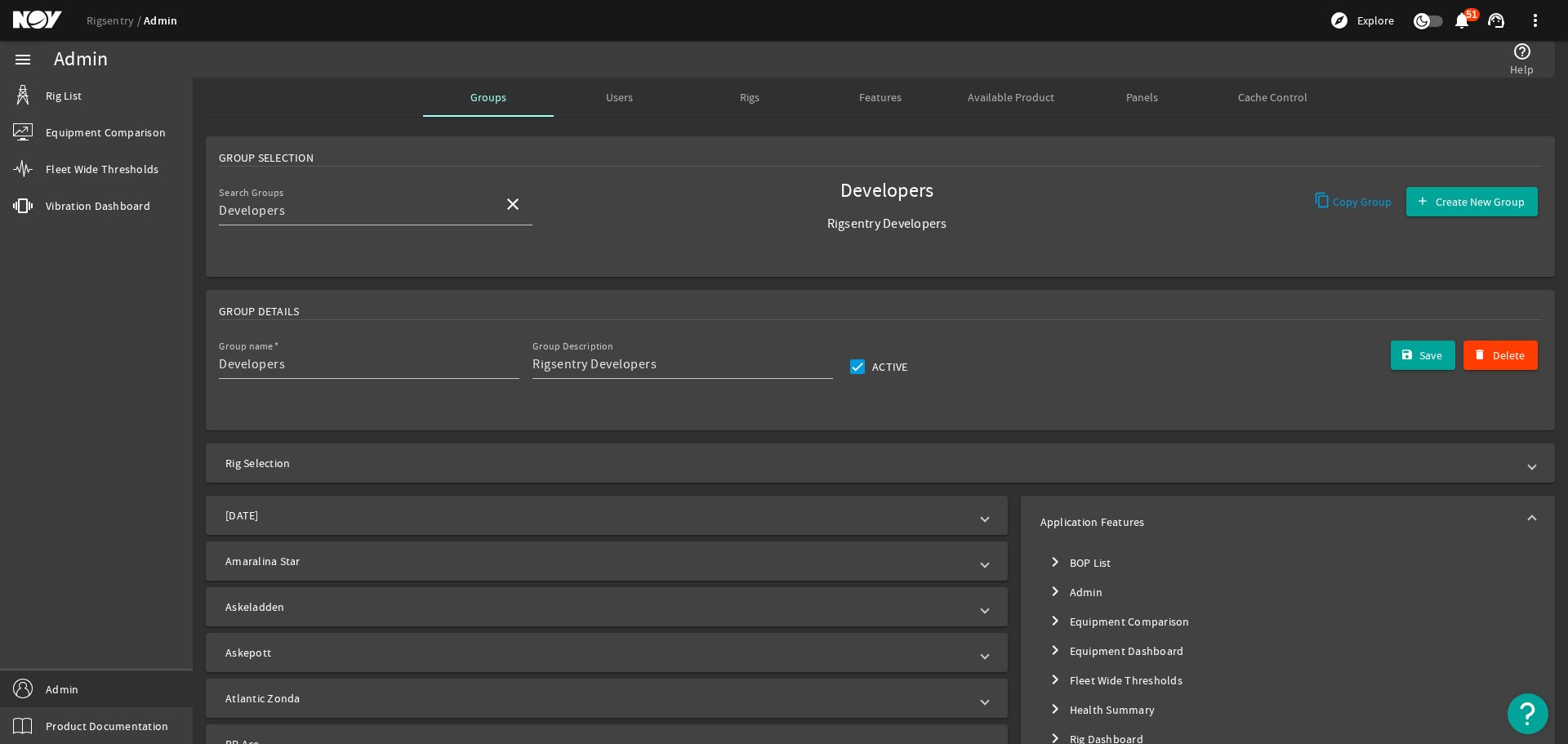
click at [1050, 280] on rigsentry-mat-card "Group Selection Search Groups Developers close Developers Rigsentry Developers …" at bounding box center [880, 206] width 1375 height 154
